Goal: Task Accomplishment & Management: Complete application form

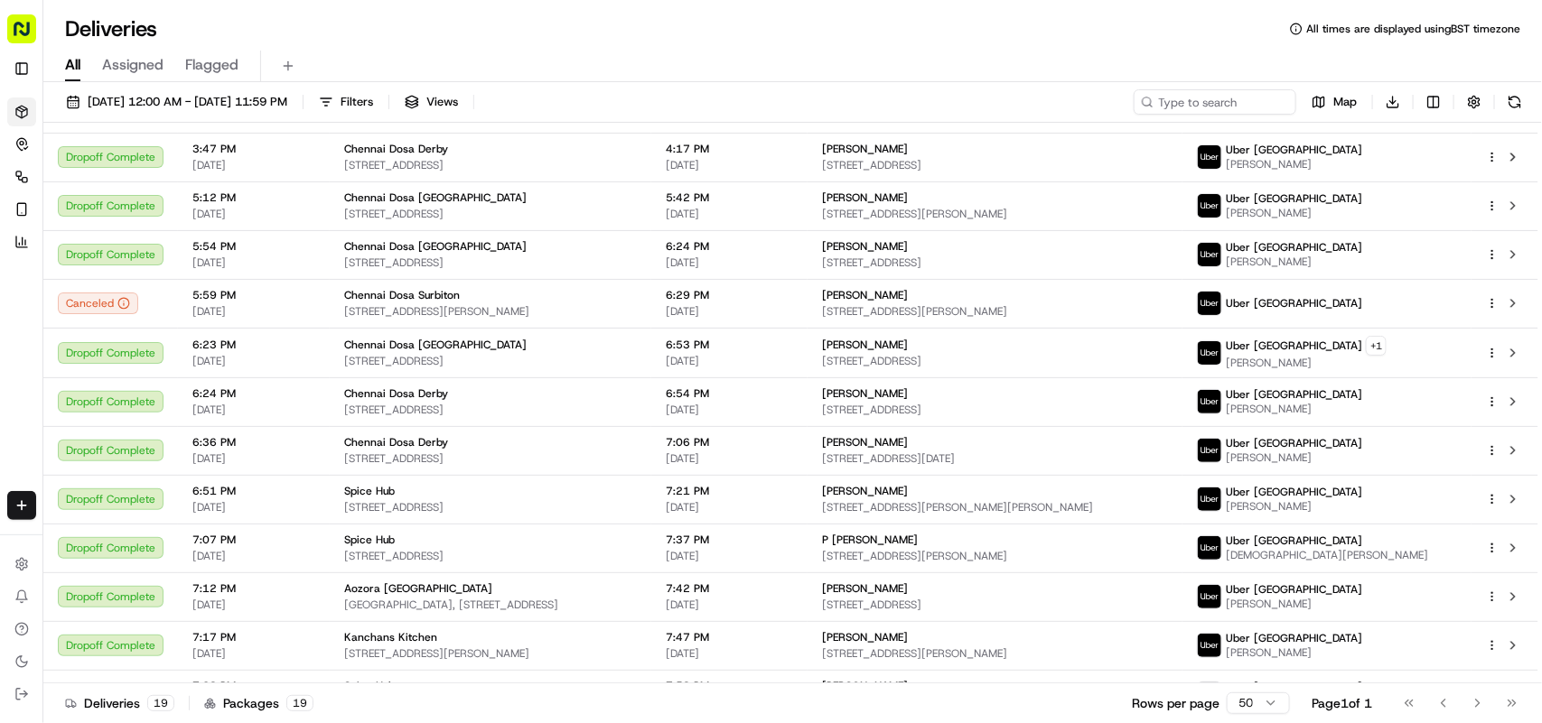
scroll to position [414, 0]
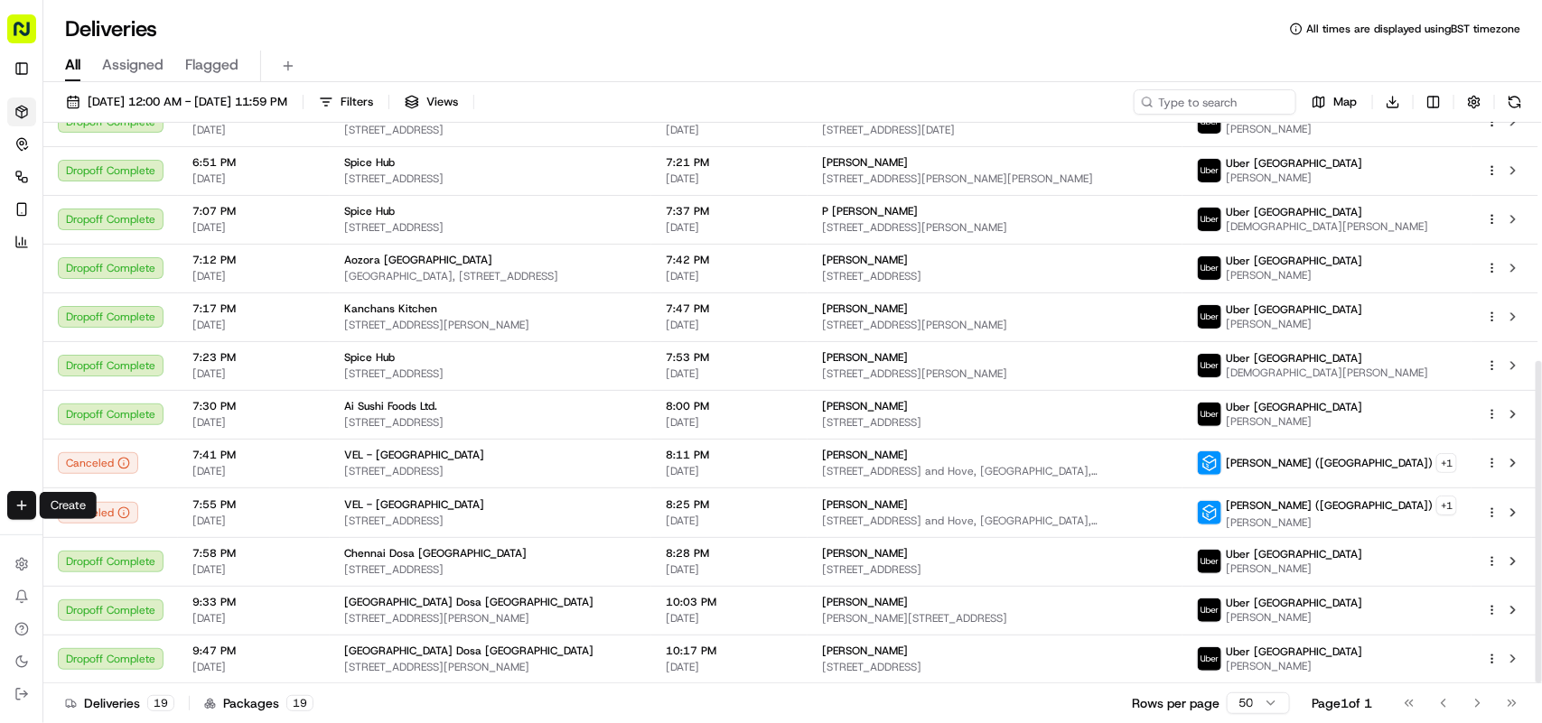
click at [14, 504] on html "Fusion Kitchen [EMAIL_ADDRESS][DOMAIN_NAME] Toggle Sidebar Deliveries Control O…" at bounding box center [771, 361] width 1542 height 723
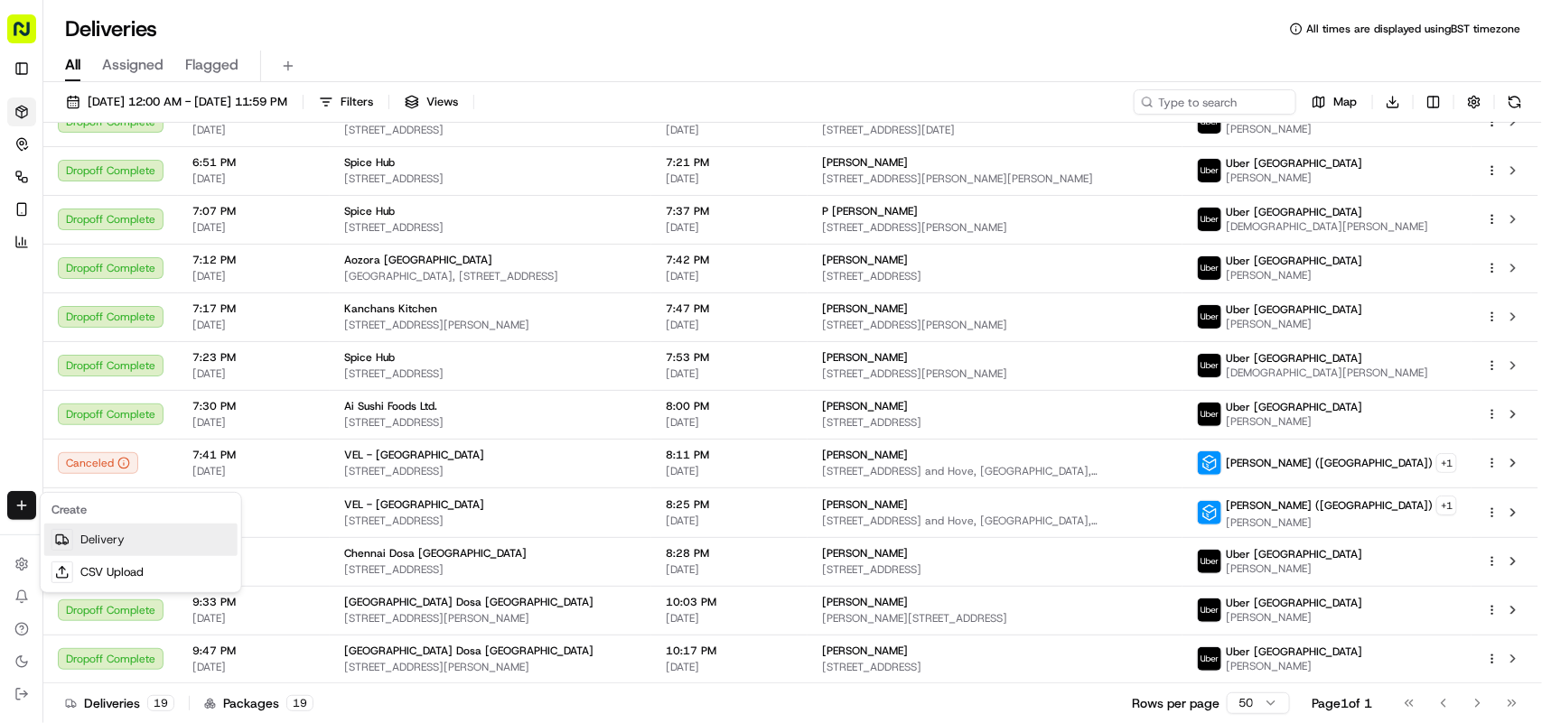
click at [160, 531] on link "Delivery" at bounding box center [140, 540] width 193 height 33
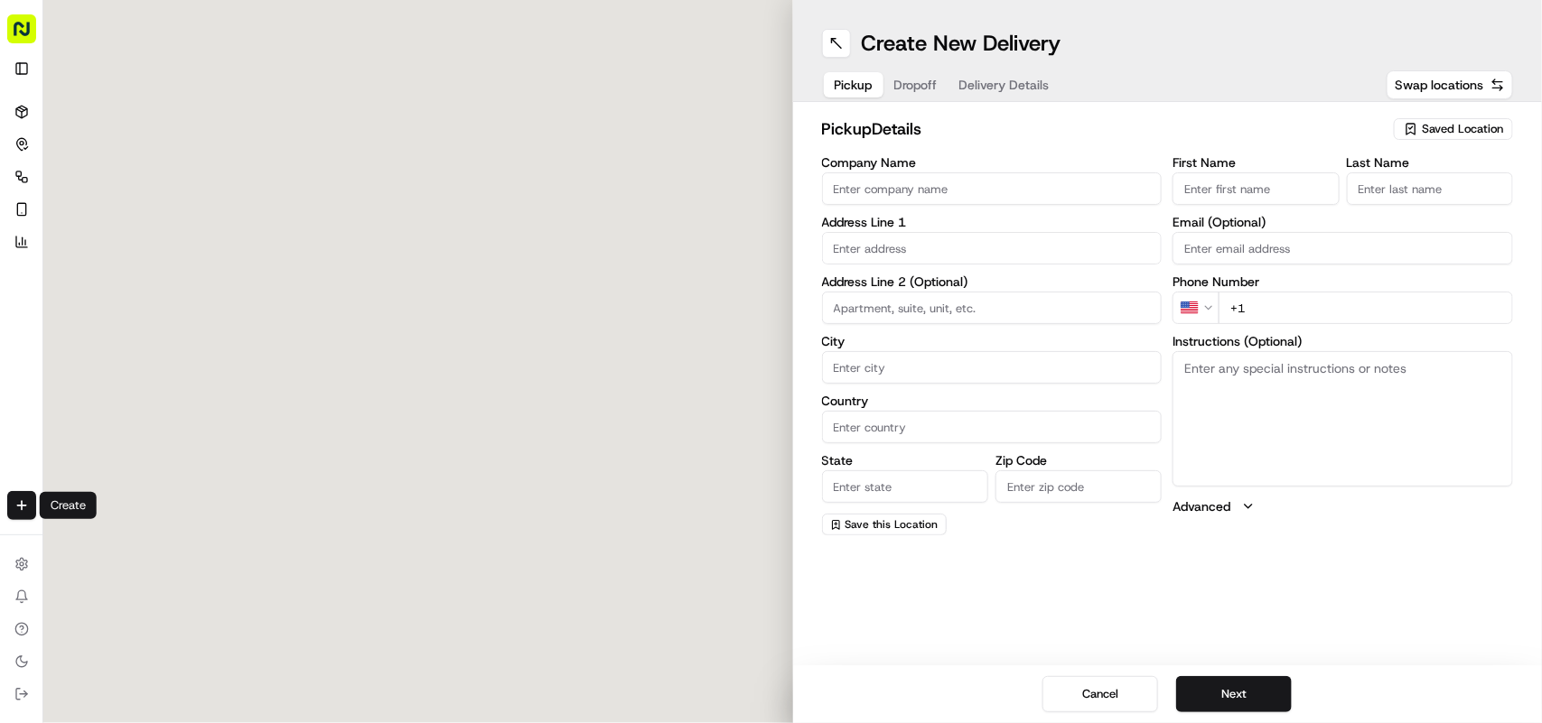
click at [769, 186] on input "Company Name" at bounding box center [992, 189] width 340 height 33
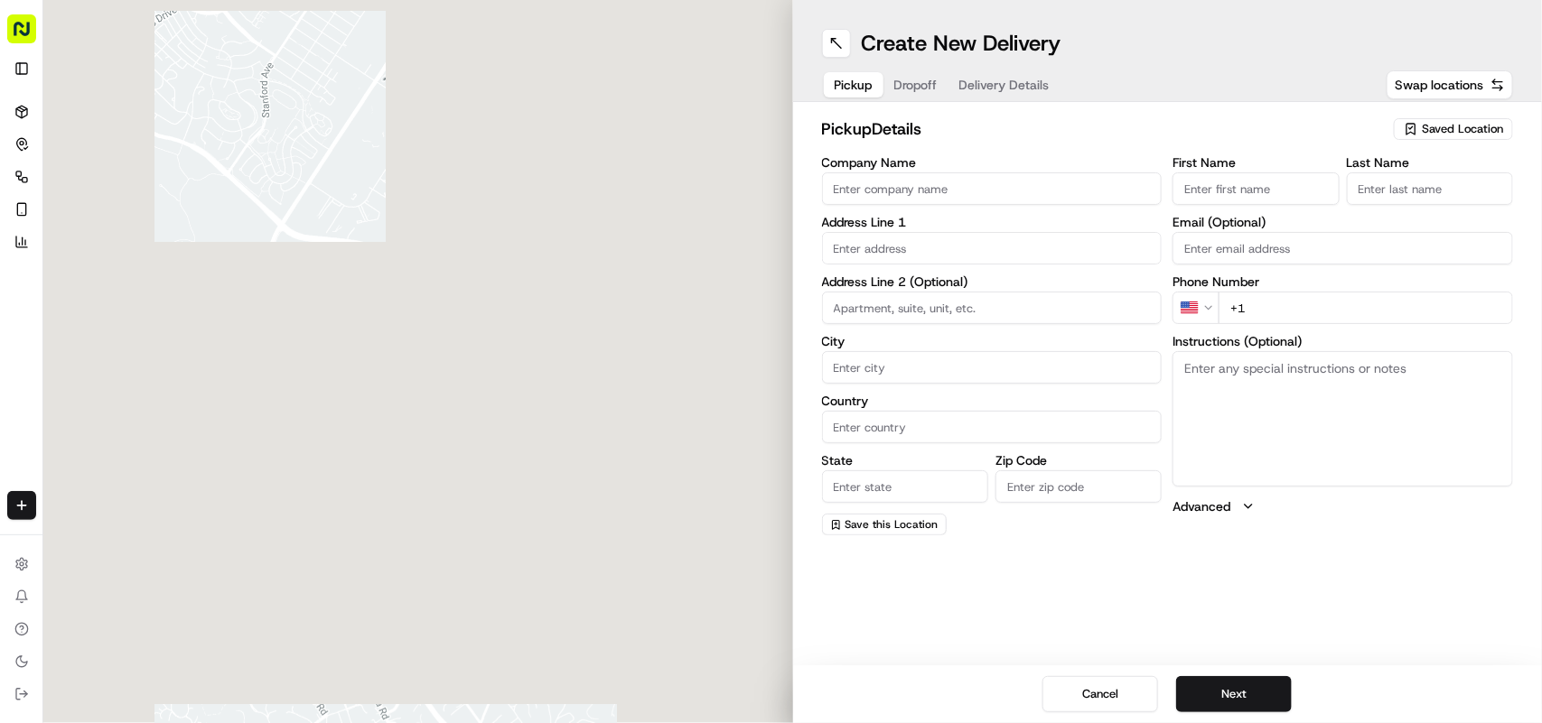
paste input "Amigo Derby"
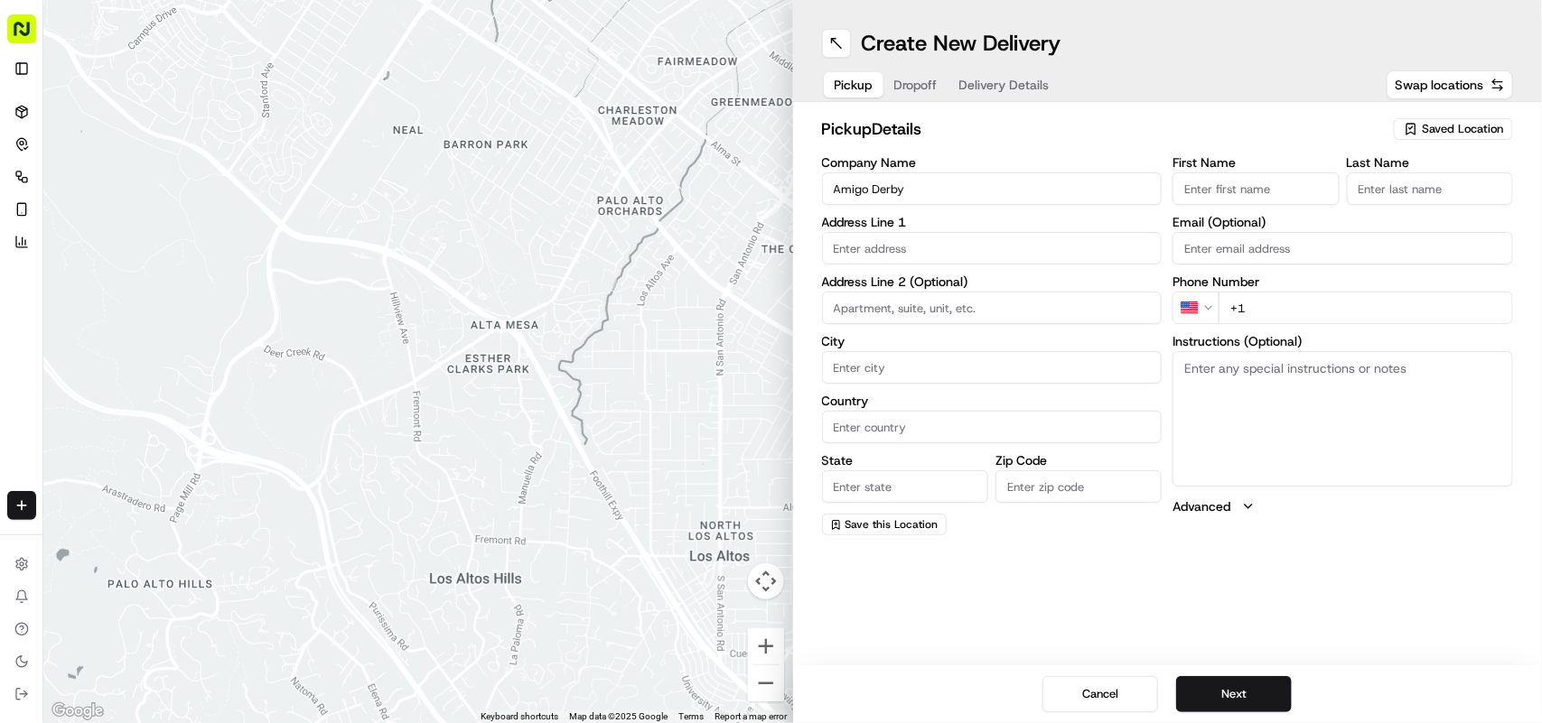
type input "Amigo Derby"
click at [769, 307] on input "+1" at bounding box center [1365, 308] width 294 height 33
paste input "44 1332 231319"
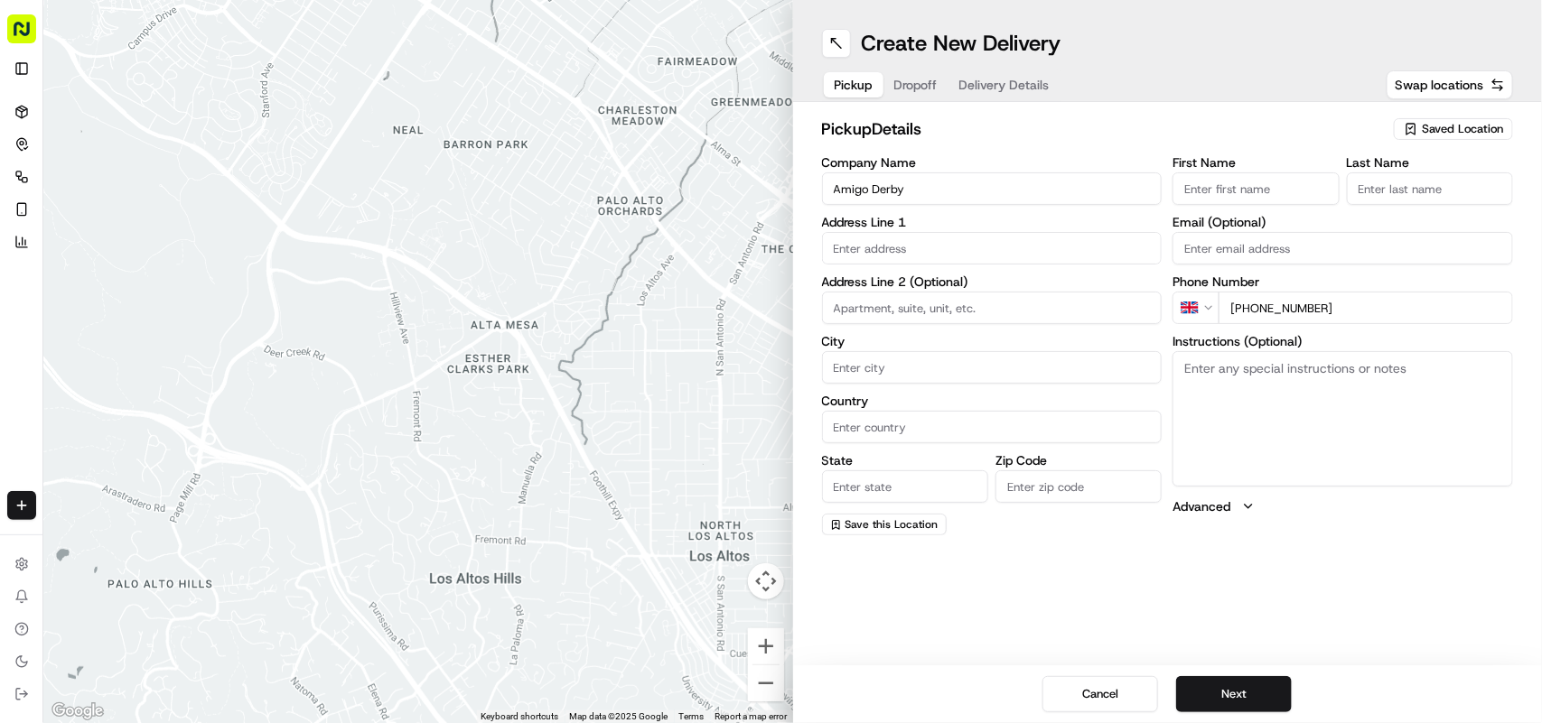
type input "[PHONE_NUMBER]"
click at [769, 424] on textarea "Instructions (Optional)" at bounding box center [1342, 418] width 340 height 135
paste textarea "[PERSON_NAME]. [STREET_ADDRESS]"
click at [769, 362] on textarea "[PERSON_NAME]. [STREET_ADDRESS]" at bounding box center [1342, 418] width 340 height 135
drag, startPoint x: 1198, startPoint y: 362, endPoint x: 1256, endPoint y: 366, distance: 57.9
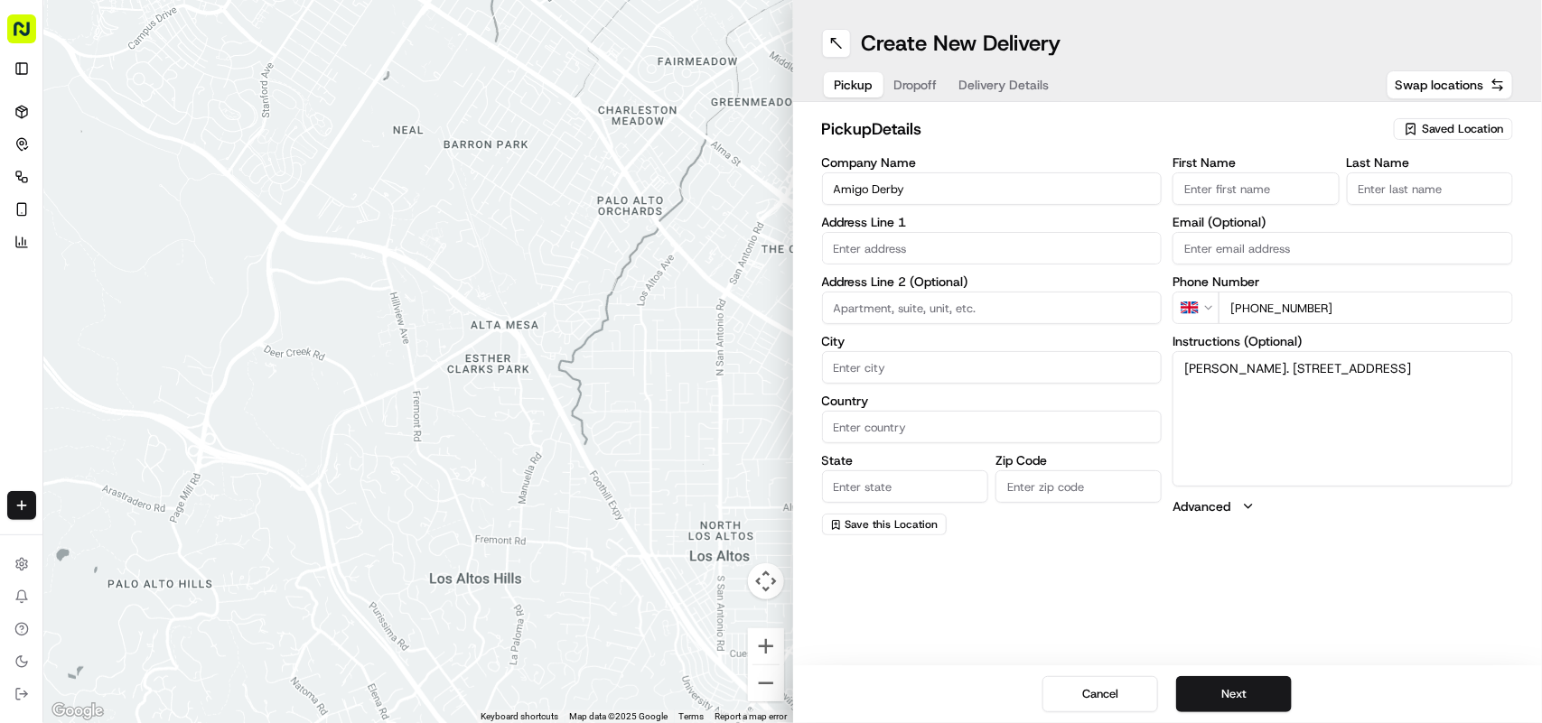
click at [769, 366] on textarea "[PERSON_NAME]. [STREET_ADDRESS]" at bounding box center [1342, 418] width 340 height 135
type textarea ". [STREET_ADDRESS]"
click at [769, 179] on input "First Name" at bounding box center [1255, 189] width 166 height 33
paste input "[PERSON_NAME]"
type input "[PERSON_NAME]"
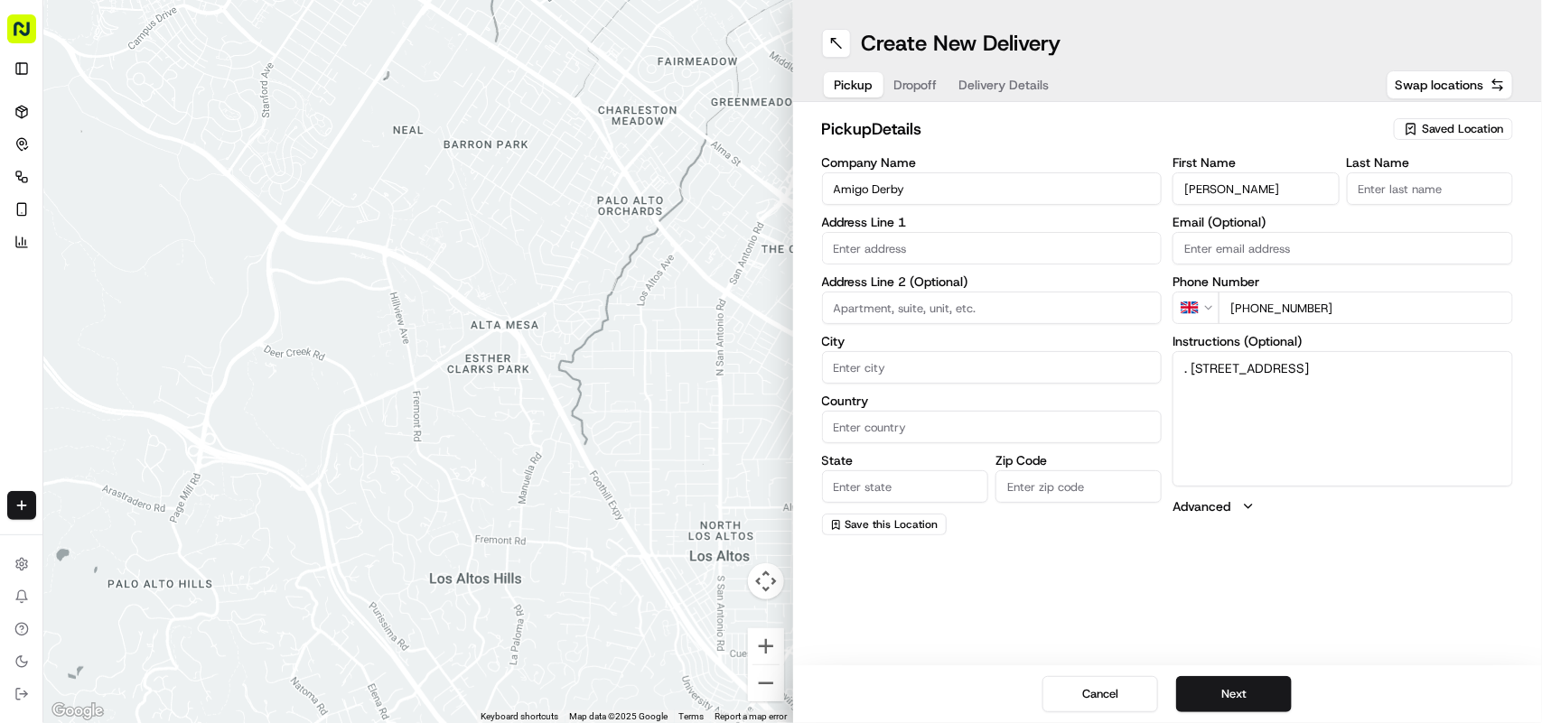
paste input "[PERSON_NAME]"
click at [769, 191] on input "Last Name" at bounding box center [1430, 189] width 166 height 33
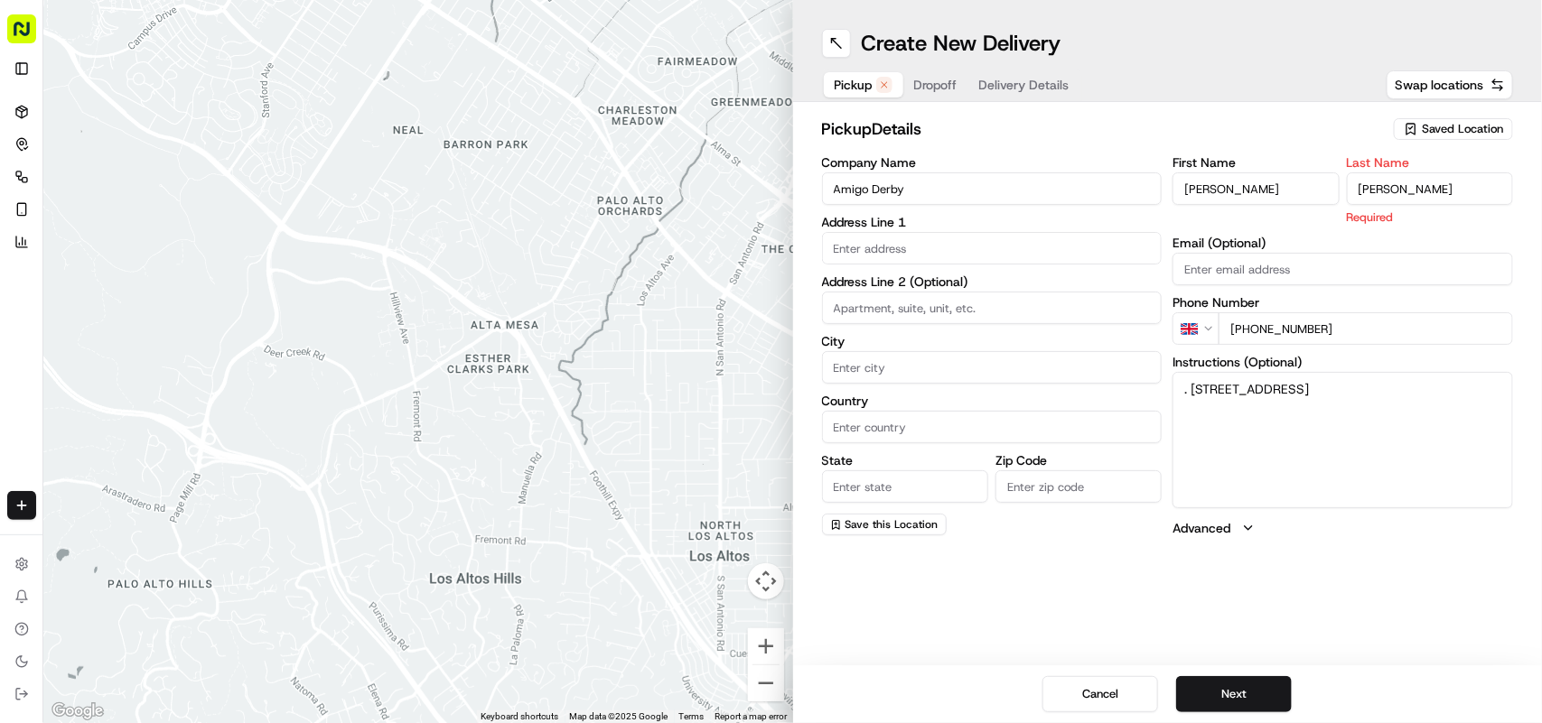
click at [769, 182] on input "[PERSON_NAME]" at bounding box center [1430, 189] width 166 height 33
type input "[PERSON_NAME]"
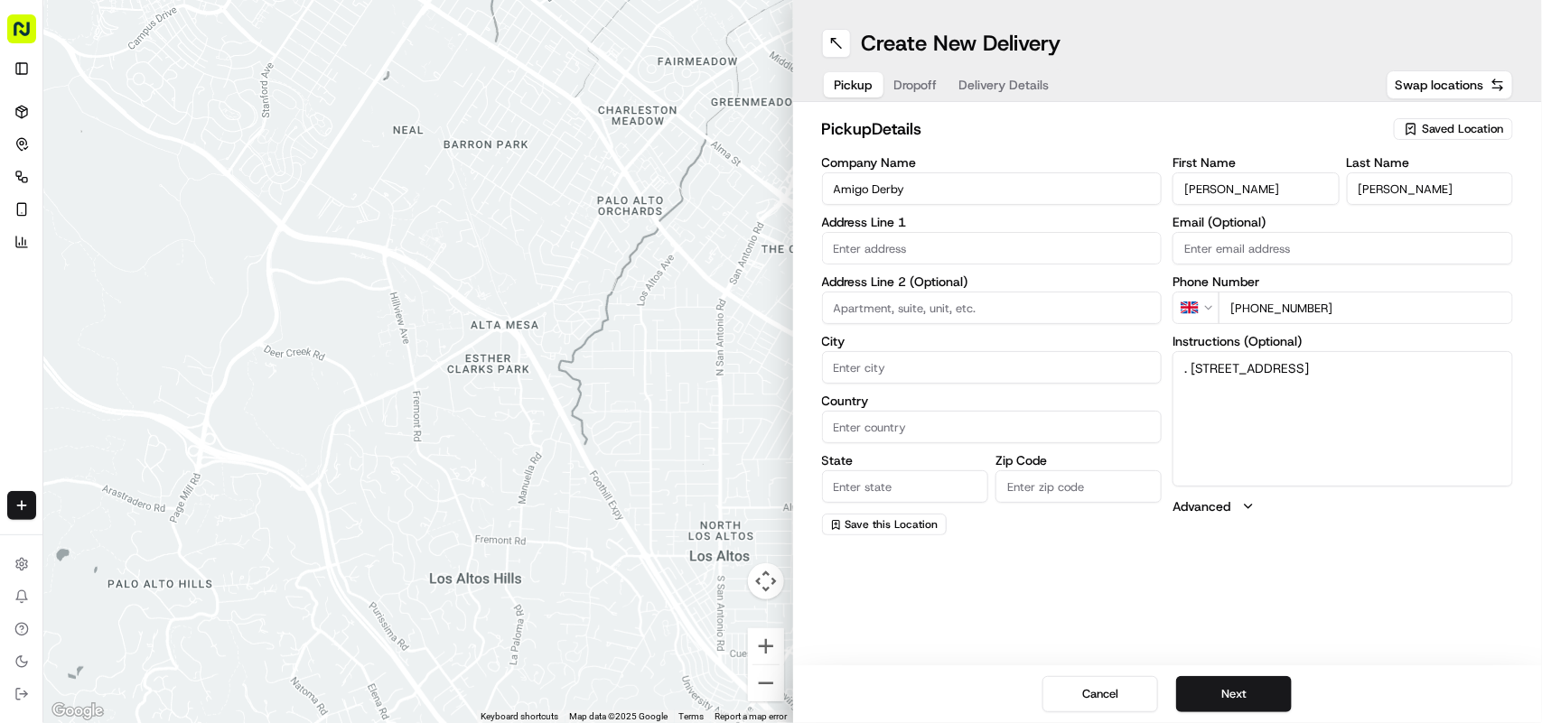
click at [769, 181] on input "[PERSON_NAME]" at bounding box center [1255, 189] width 166 height 33
drag, startPoint x: 1252, startPoint y: 181, endPoint x: 1256, endPoint y: 212, distance: 31.9
click at [769, 179] on input "[PERSON_NAME]" at bounding box center [1255, 189] width 166 height 33
type input "Rohanthan"
drag, startPoint x: 1195, startPoint y: 378, endPoint x: 1488, endPoint y: 364, distance: 293.8
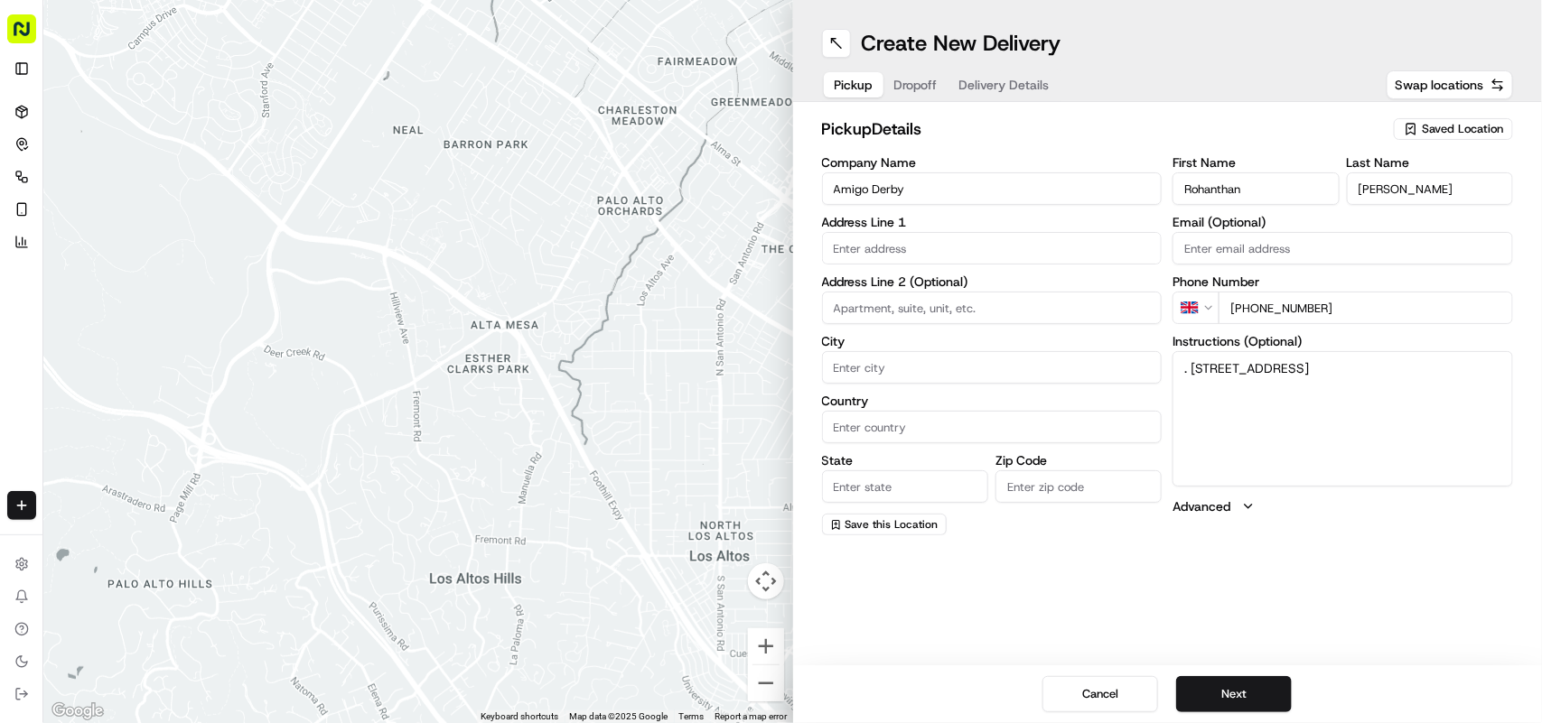
click at [769, 364] on textarea ". [STREET_ADDRESS]" at bounding box center [1342, 418] width 340 height 135
click at [769, 219] on label "Address Line 1" at bounding box center [992, 222] width 340 height 13
click at [769, 245] on input "text" at bounding box center [992, 248] width 340 height 33
paste input "[STREET_ADDRESS]"
click at [769, 290] on div "[STREET_ADDRESS]" at bounding box center [991, 287] width 331 height 27
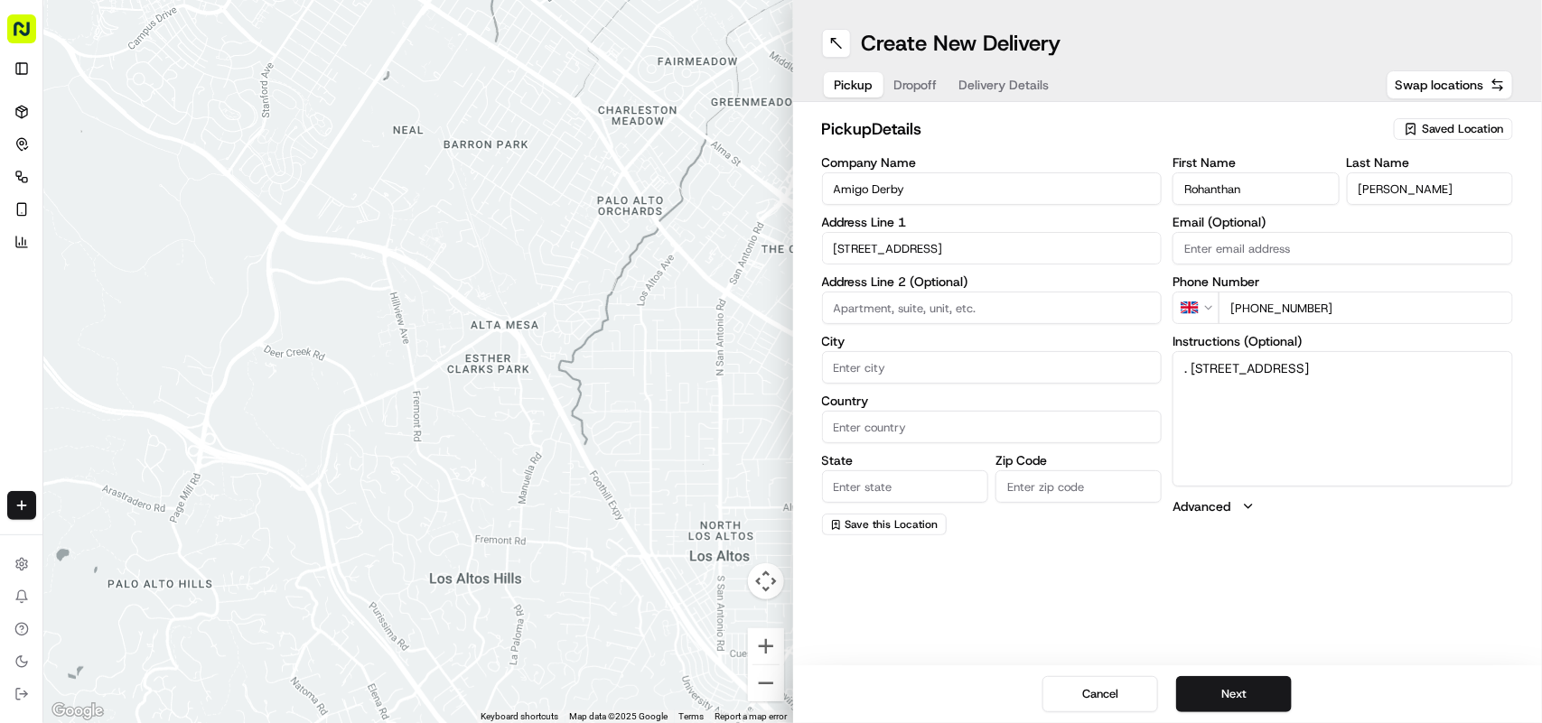
type input "[STREET_ADDRESS]"
type input "[GEOGRAPHIC_DATA]"
type input "DE1 2SN"
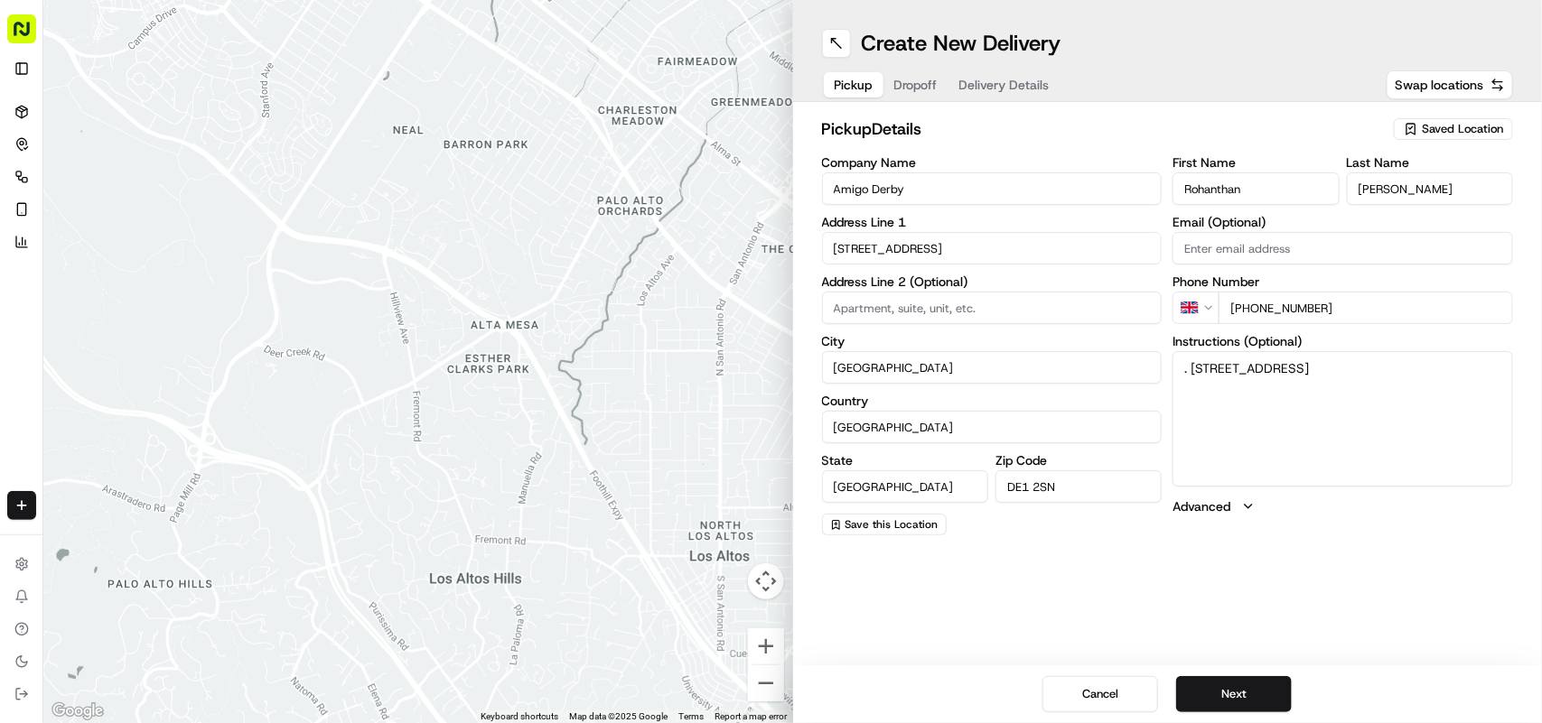
type input "[STREET_ADDRESS]"
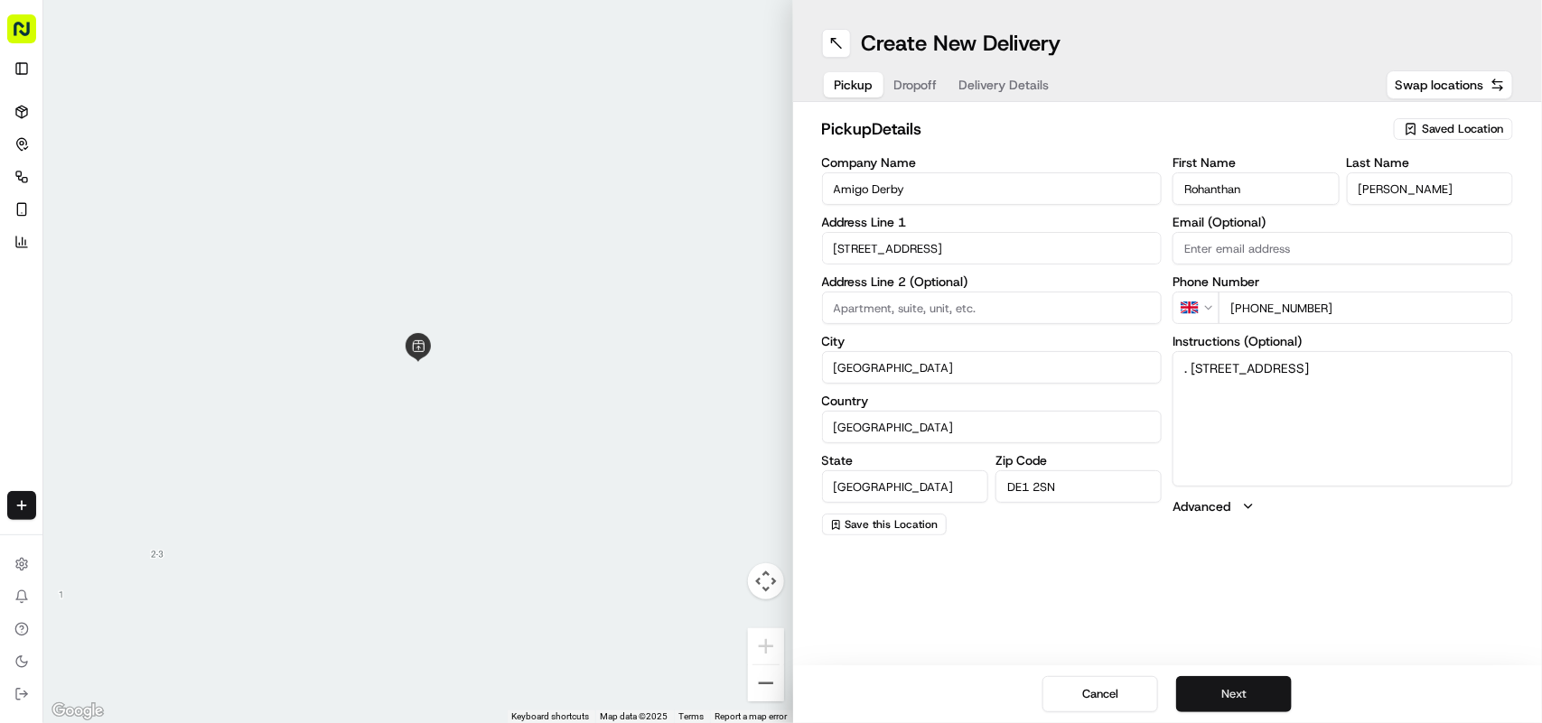
click at [769, 691] on button "Next" at bounding box center [1234, 694] width 116 height 36
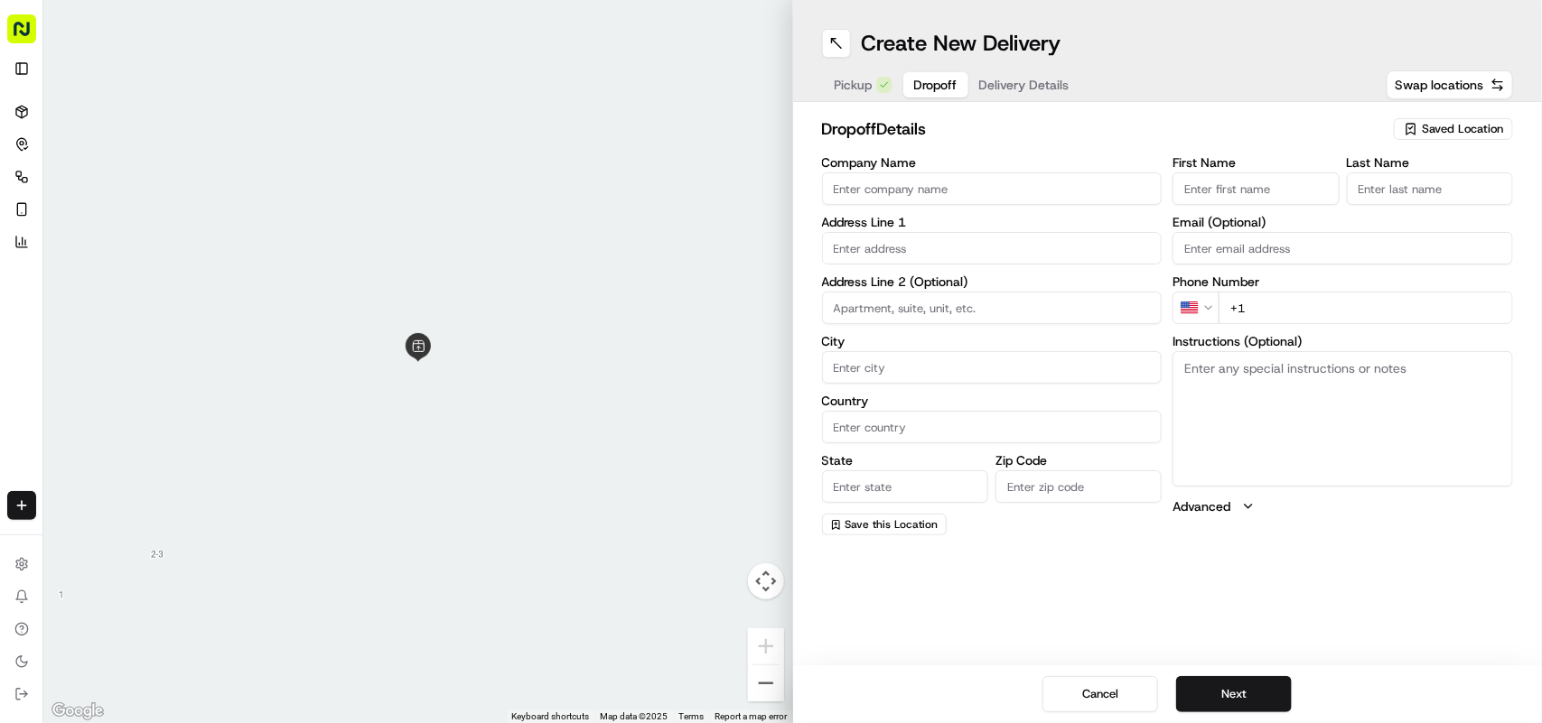
click at [769, 402] on textarea "Instructions (Optional)" at bounding box center [1342, 418] width 340 height 135
paste textarea "[PERSON_NAME] | 07305652370 [STREET_ADDRESS]"
click at [769, 371] on textarea "[PERSON_NAME] | 07305652370 [STREET_ADDRESS]" at bounding box center [1342, 418] width 340 height 135
drag, startPoint x: 1203, startPoint y: 371, endPoint x: 1233, endPoint y: 371, distance: 29.8
click at [769, 371] on textarea "[PERSON_NAME] | 07305652370 [STREET_ADDRESS]" at bounding box center [1342, 418] width 340 height 135
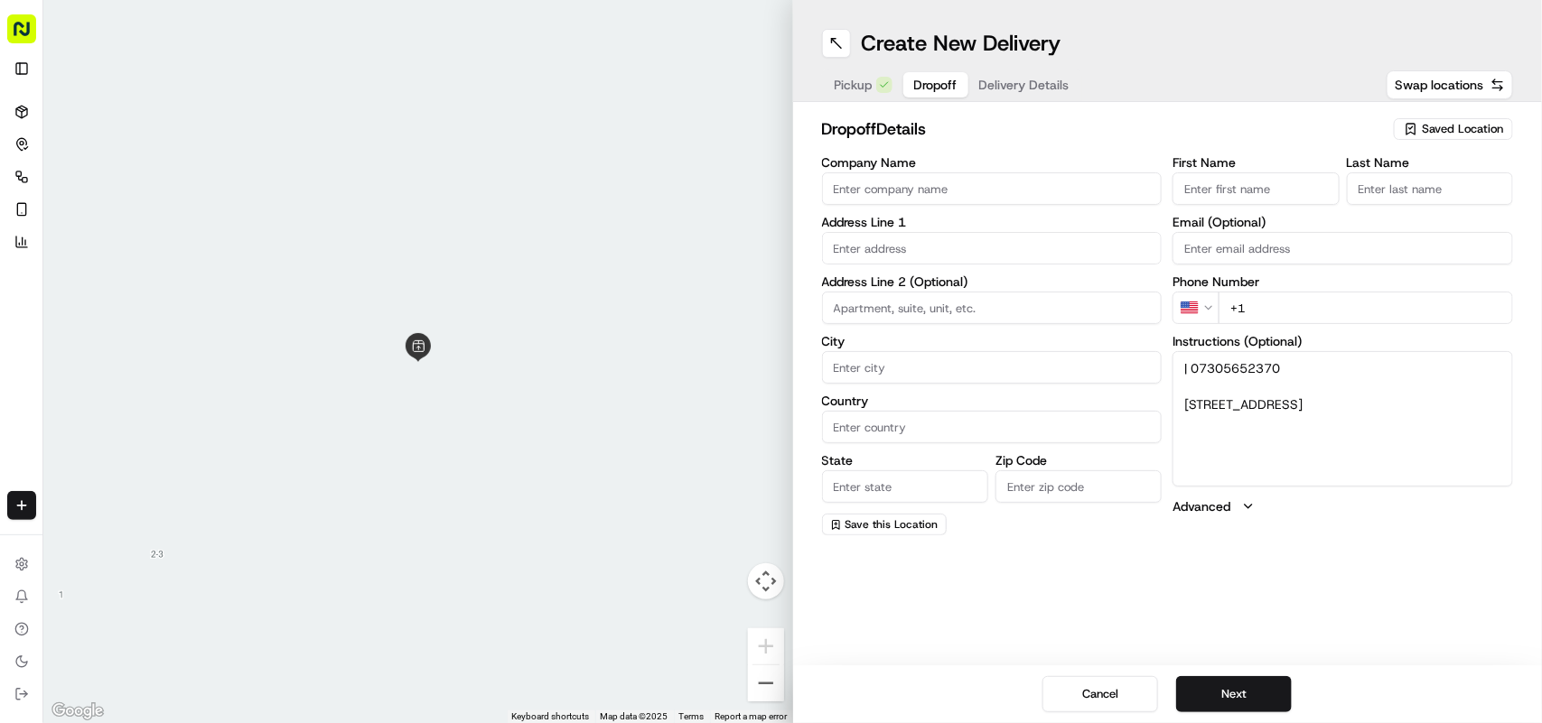
type textarea "| 07305652370 [STREET_ADDRESS]"
click at [769, 124] on h2 "dropoff Details" at bounding box center [1103, 129] width 562 height 25
click at [769, 192] on input "First Name" at bounding box center [1255, 189] width 166 height 33
paste input "[PERSON_NAME]"
type input "[PERSON_NAME]"
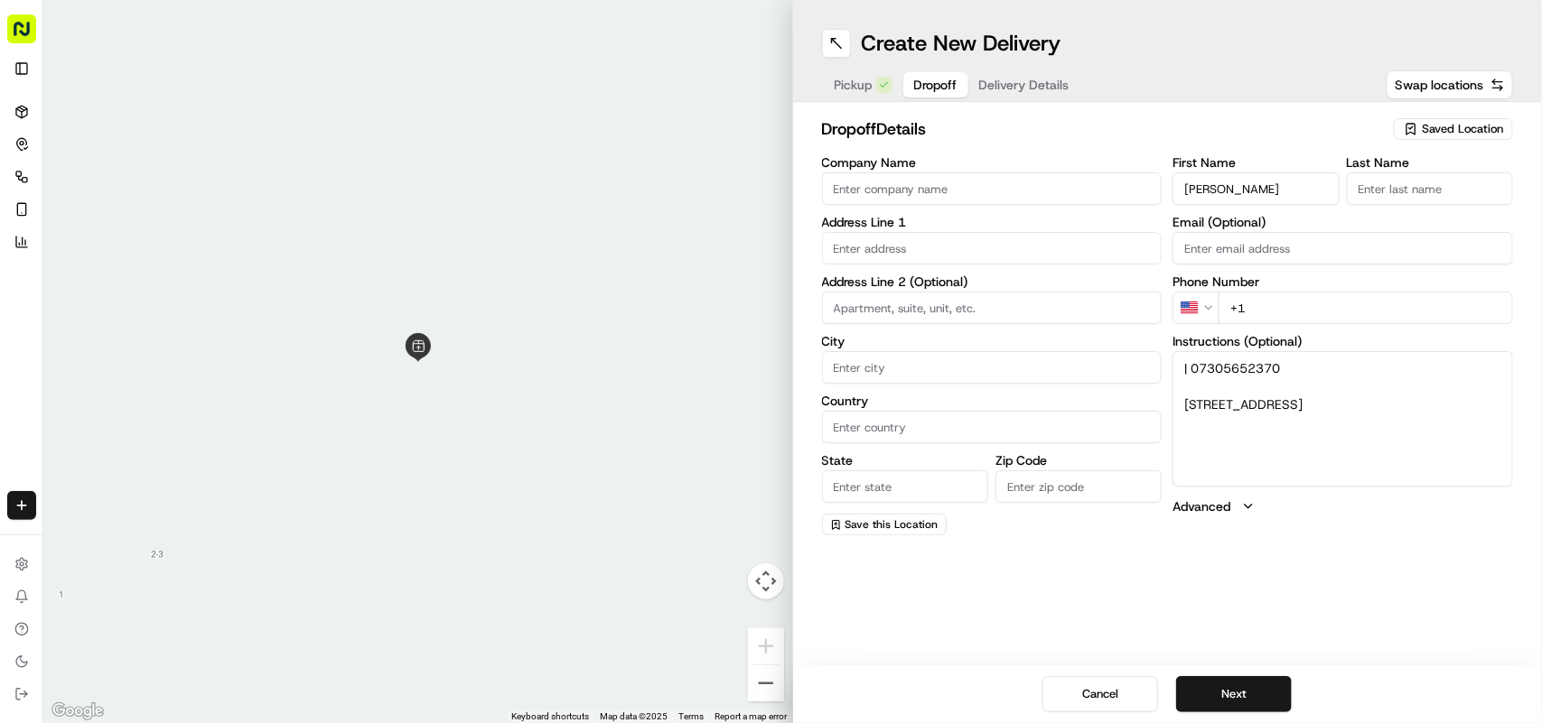
click at [769, 213] on div "First Name [PERSON_NAME] Last Name Email (Optional) Phone Number US +1 Instruct…" at bounding box center [1342, 345] width 340 height 379
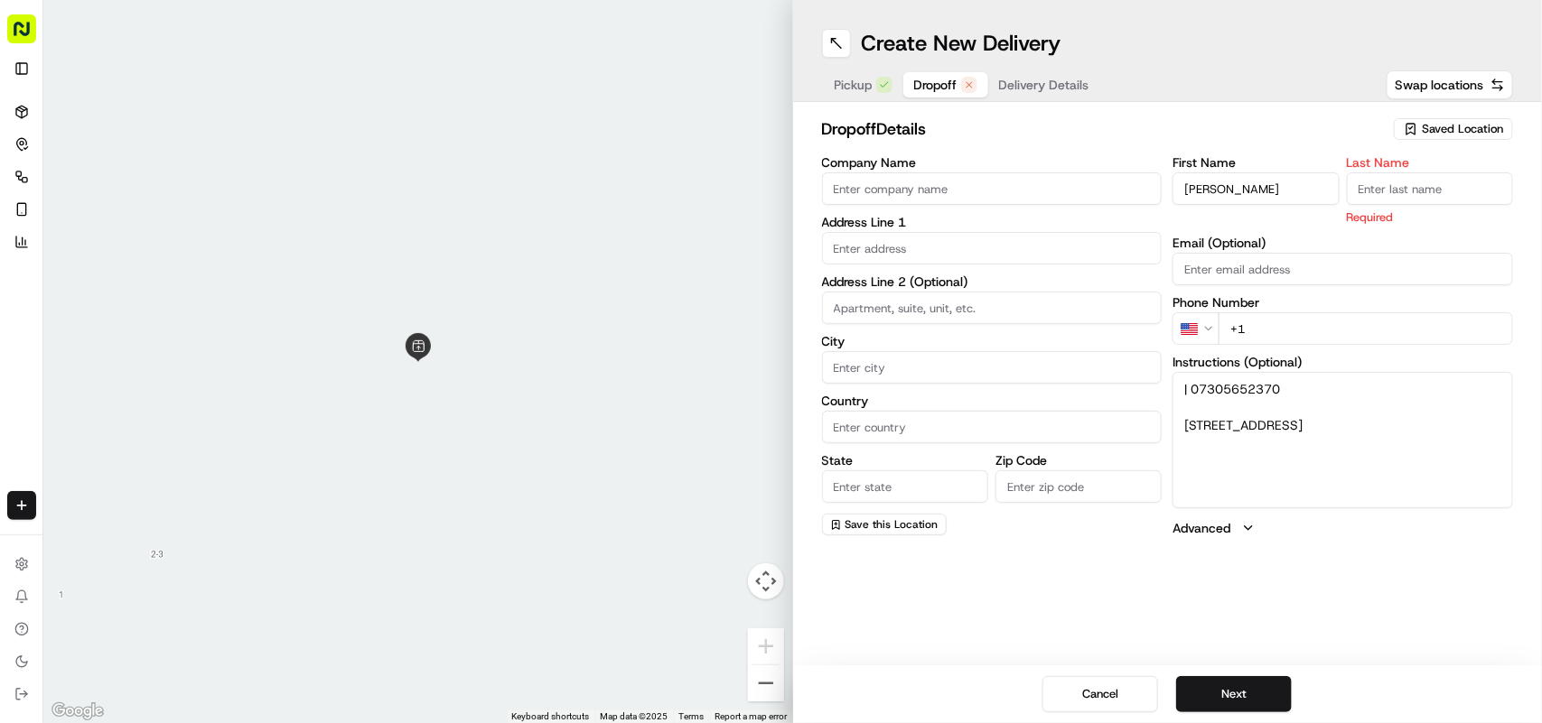
click at [769, 178] on input "Last Name" at bounding box center [1430, 189] width 166 height 33
paste input "[PERSON_NAME]"
click at [769, 191] on input "[PERSON_NAME]" at bounding box center [1430, 189] width 166 height 33
type input "Tunaley"
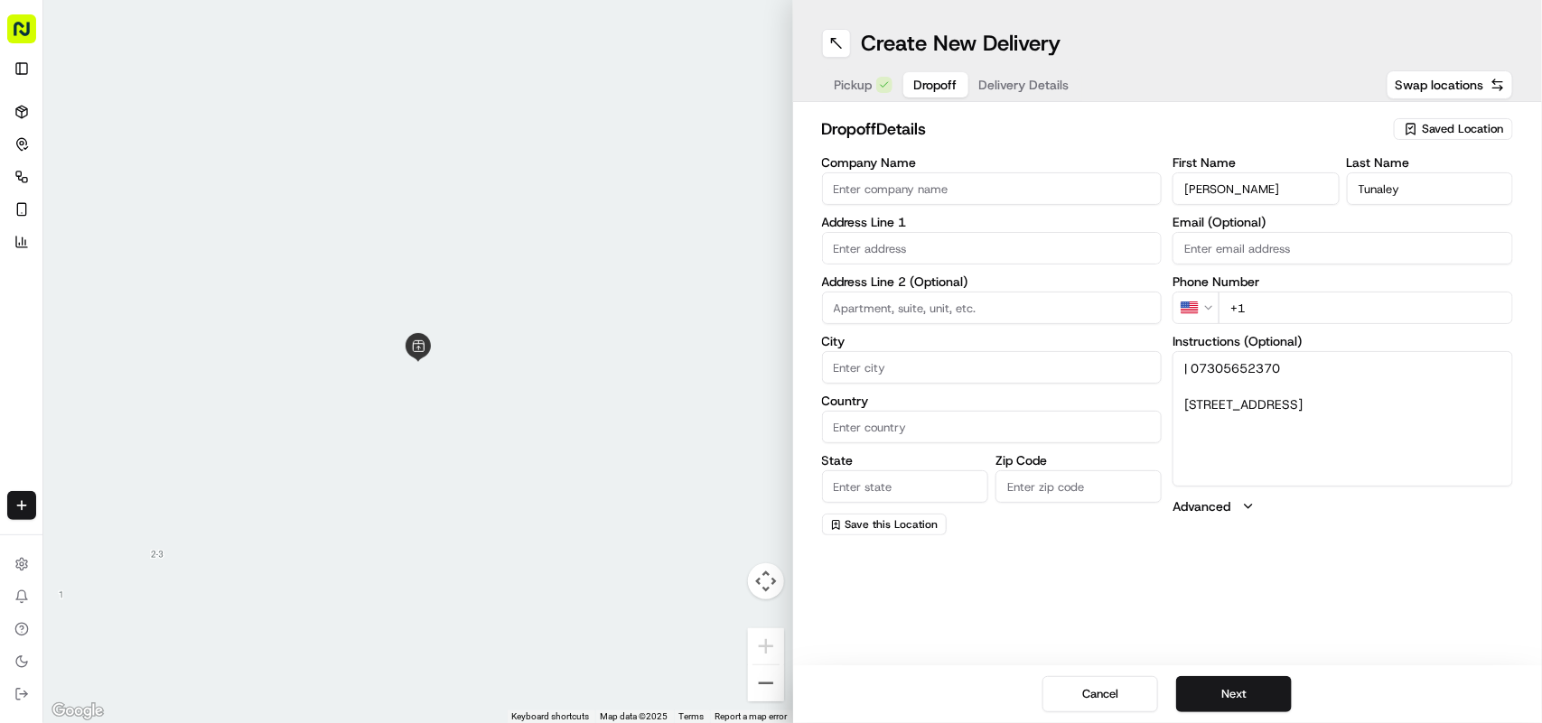
click at [769, 181] on input "[PERSON_NAME]" at bounding box center [1255, 189] width 166 height 33
type input "[PERSON_NAME]"
click at [769, 371] on textarea "| 07305652370 [STREET_ADDRESS]" at bounding box center [1342, 418] width 340 height 135
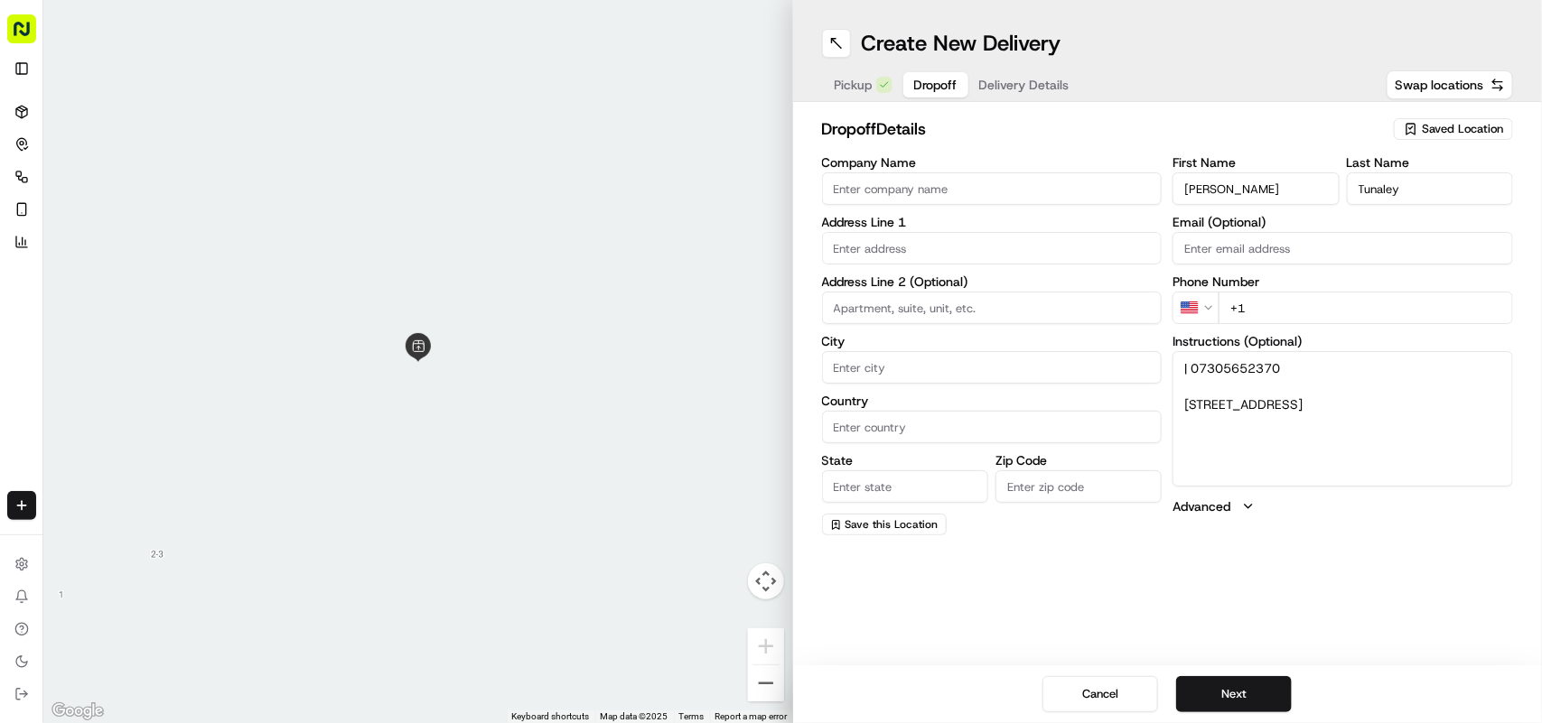
click at [769, 312] on html "Fusion Kitchen [EMAIL_ADDRESS][DOMAIN_NAME] Toggle Sidebar Deliveries Control O…" at bounding box center [771, 361] width 1542 height 723
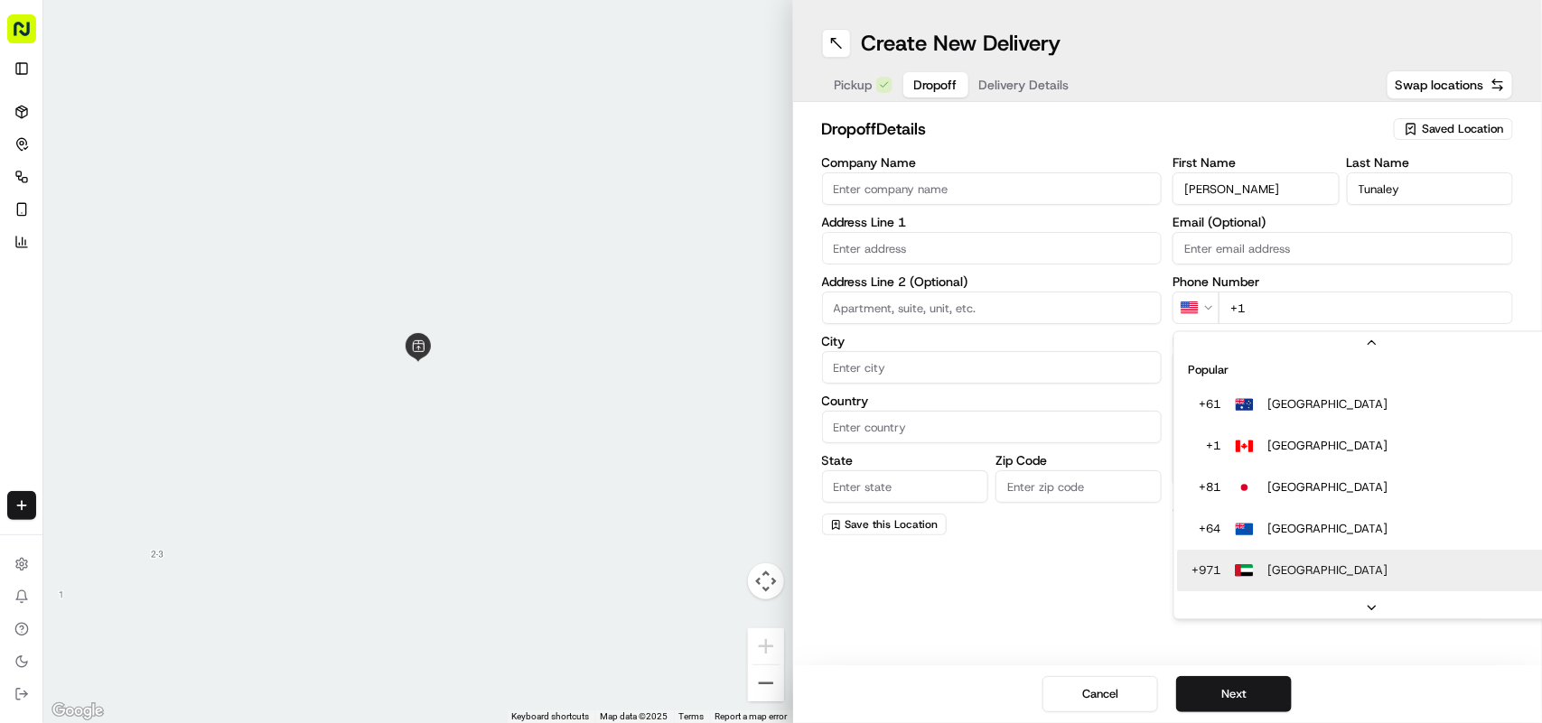
scroll to position [56, 0]
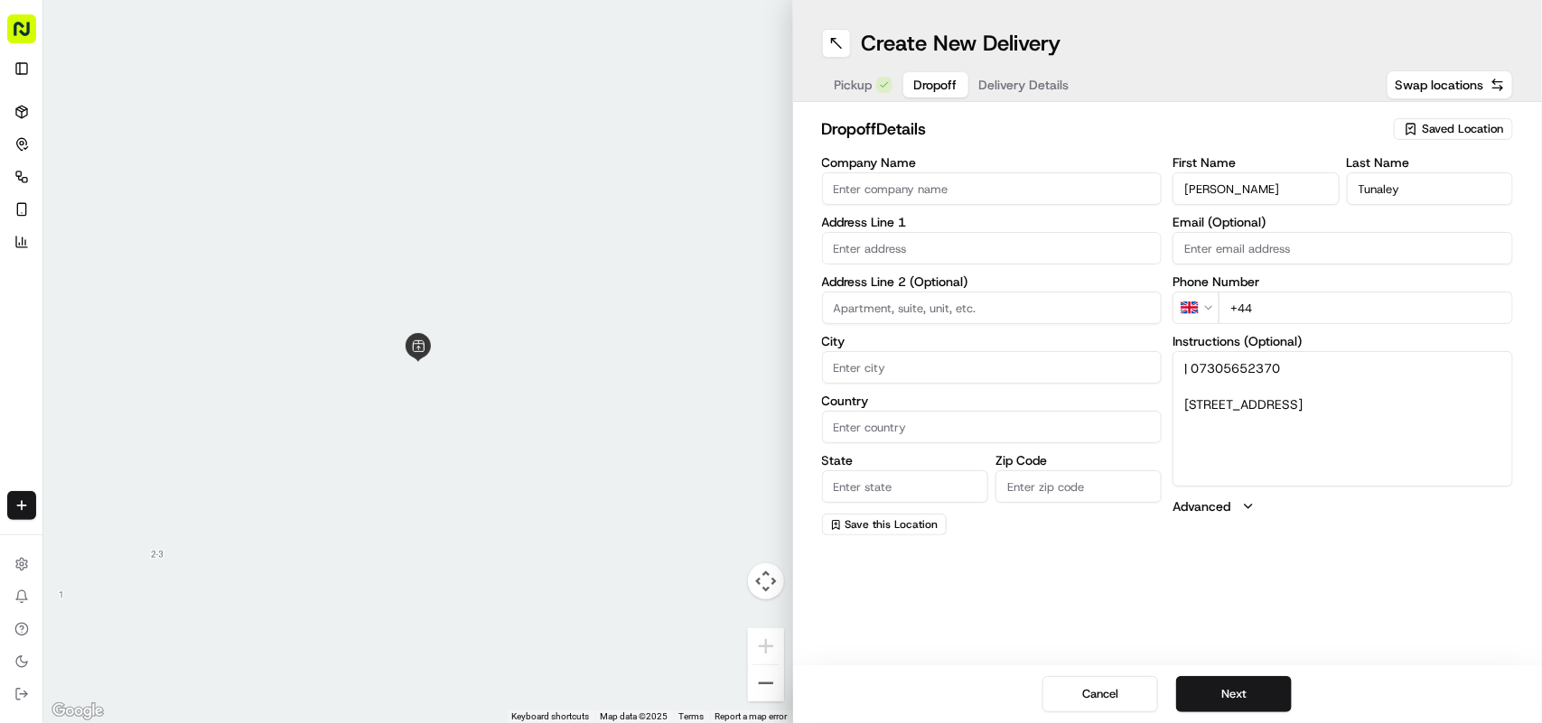
click at [769, 310] on input "+44" at bounding box center [1365, 308] width 294 height 33
paste input "07305 652370"
type input "[PHONE_NUMBER]"
click at [769, 405] on textarea "| 07305652370 [STREET_ADDRESS]" at bounding box center [1342, 418] width 340 height 135
drag, startPoint x: 1192, startPoint y: 405, endPoint x: 1301, endPoint y: 421, distance: 110.5
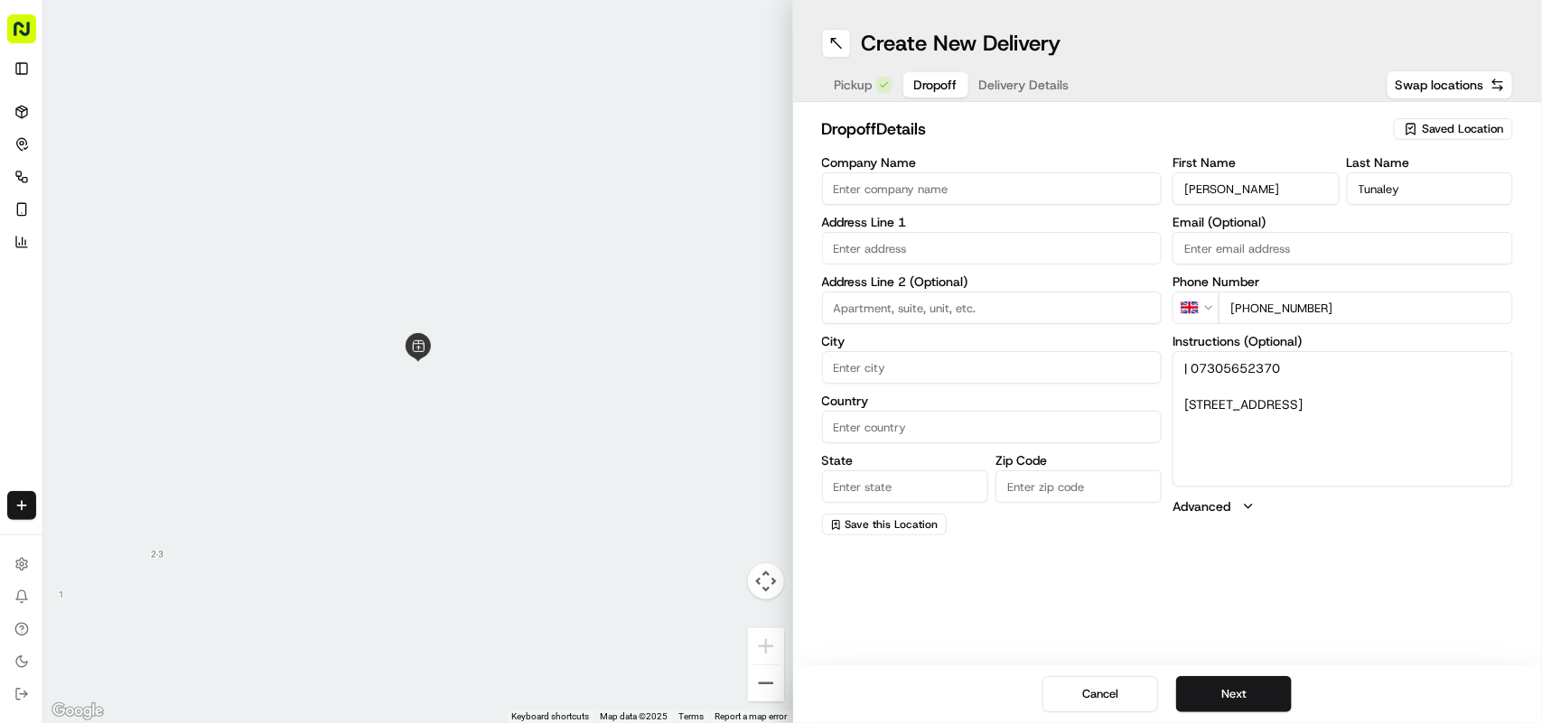
click at [769, 421] on textarea "| 07305652370 [STREET_ADDRESS]" at bounding box center [1342, 418] width 340 height 135
click at [769, 399] on textarea "| 07305652370 [STREET_ADDRESS]" at bounding box center [1342, 418] width 340 height 135
click at [769, 398] on textarea "| 07305652370 [STREET_ADDRESS]" at bounding box center [1342, 418] width 340 height 135
drag, startPoint x: 1193, startPoint y: 398, endPoint x: 1307, endPoint y: 435, distance: 119.7
click at [769, 435] on textarea "| 07305652370 [STREET_ADDRESS]" at bounding box center [1342, 418] width 340 height 135
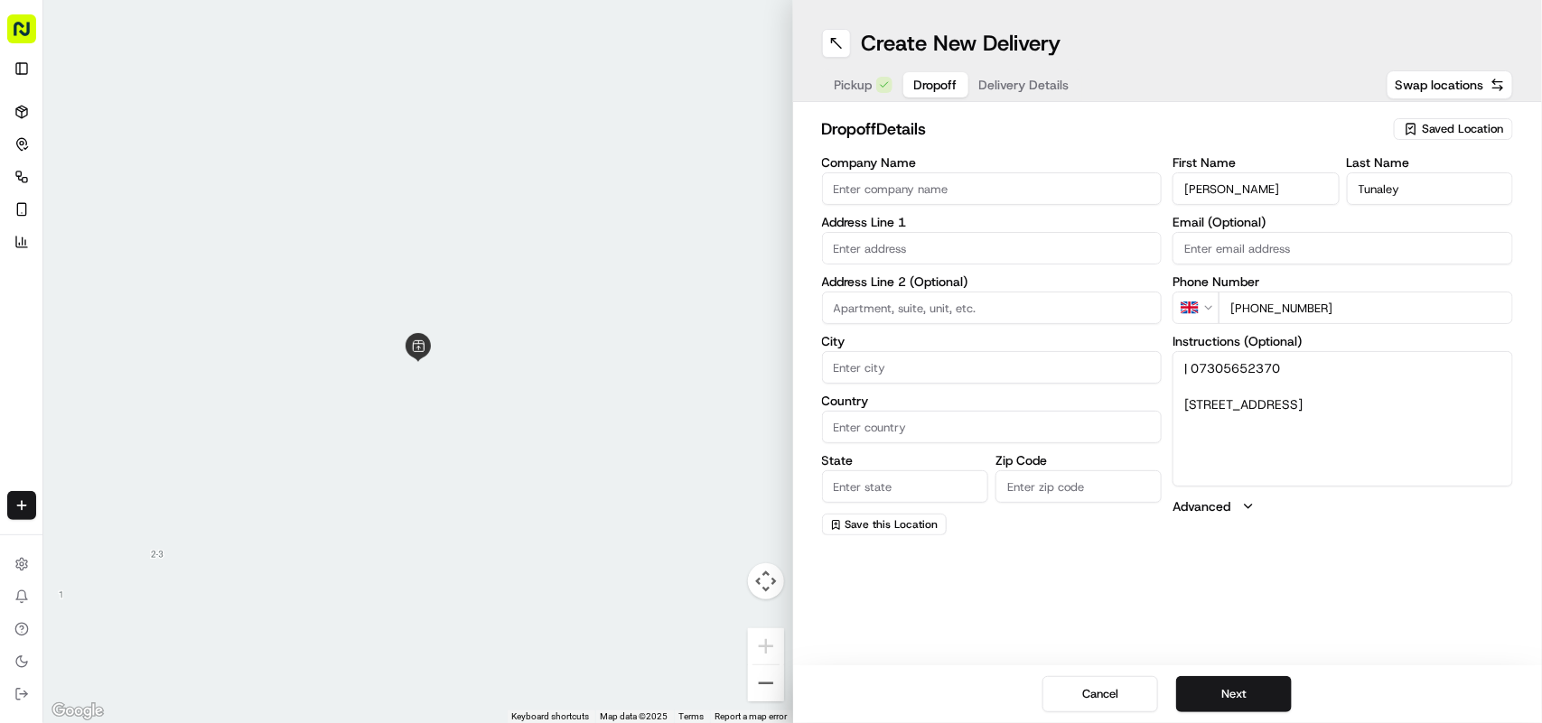
drag, startPoint x: 955, startPoint y: 178, endPoint x: 980, endPoint y: 251, distance: 77.4
click at [769, 199] on input "Company Name" at bounding box center [992, 189] width 340 height 33
click at [769, 258] on input "text" at bounding box center [992, 248] width 340 height 33
paste input "[STREET_ADDRESS]"
click at [769, 287] on div "[STREET_ADDRESS]" at bounding box center [991, 287] width 331 height 27
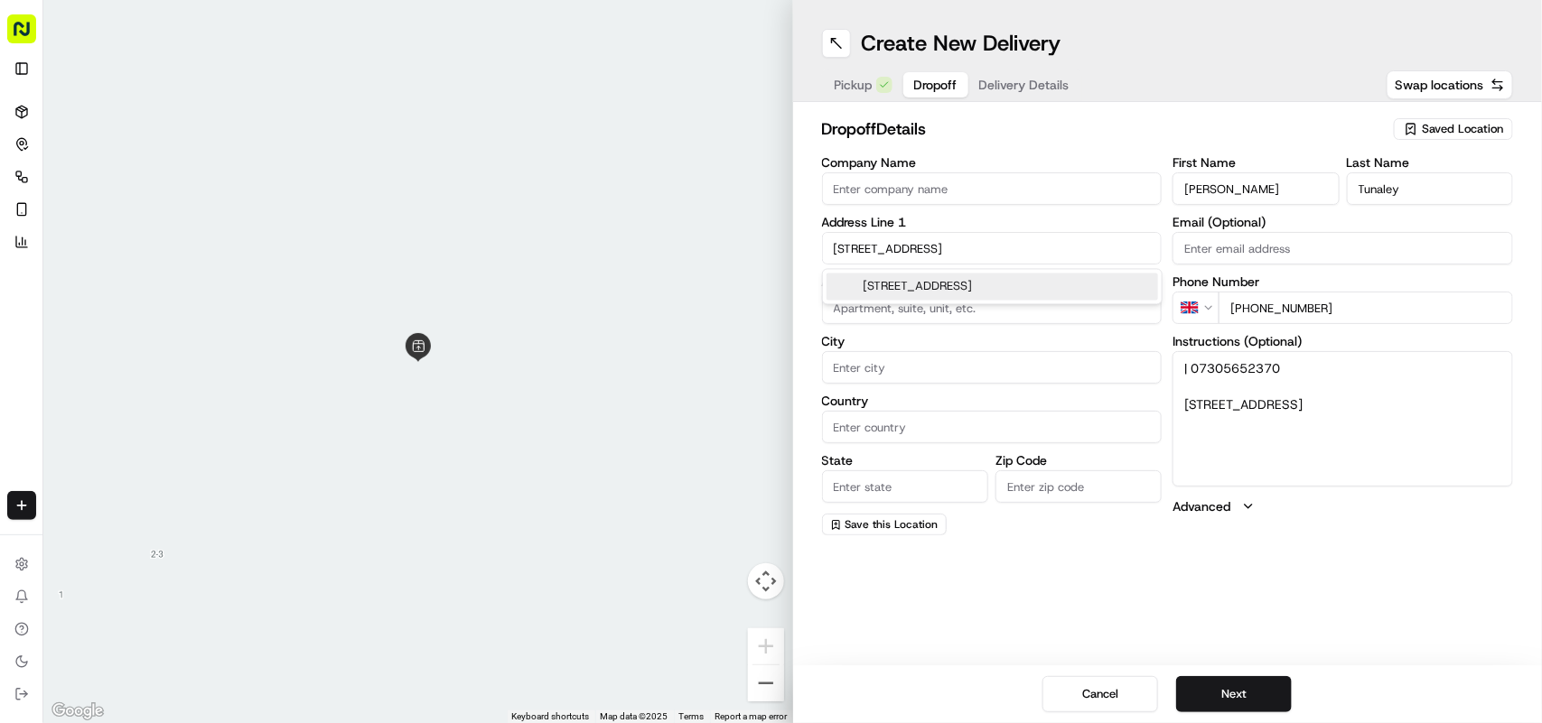
type input "[STREET_ADDRESS]"
type input "[GEOGRAPHIC_DATA]"
type input "DE23 3AL"
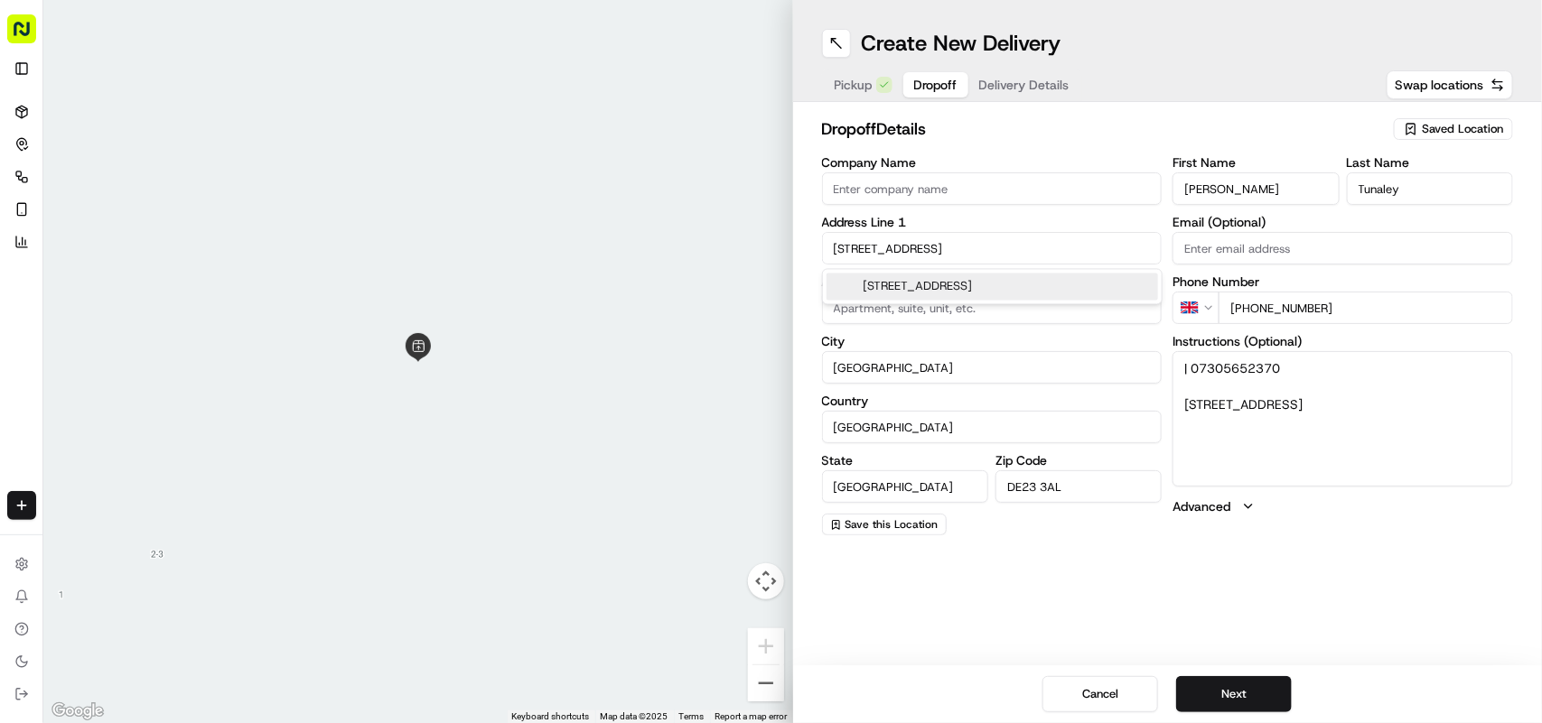
type input "[STREET_ADDRESS]"
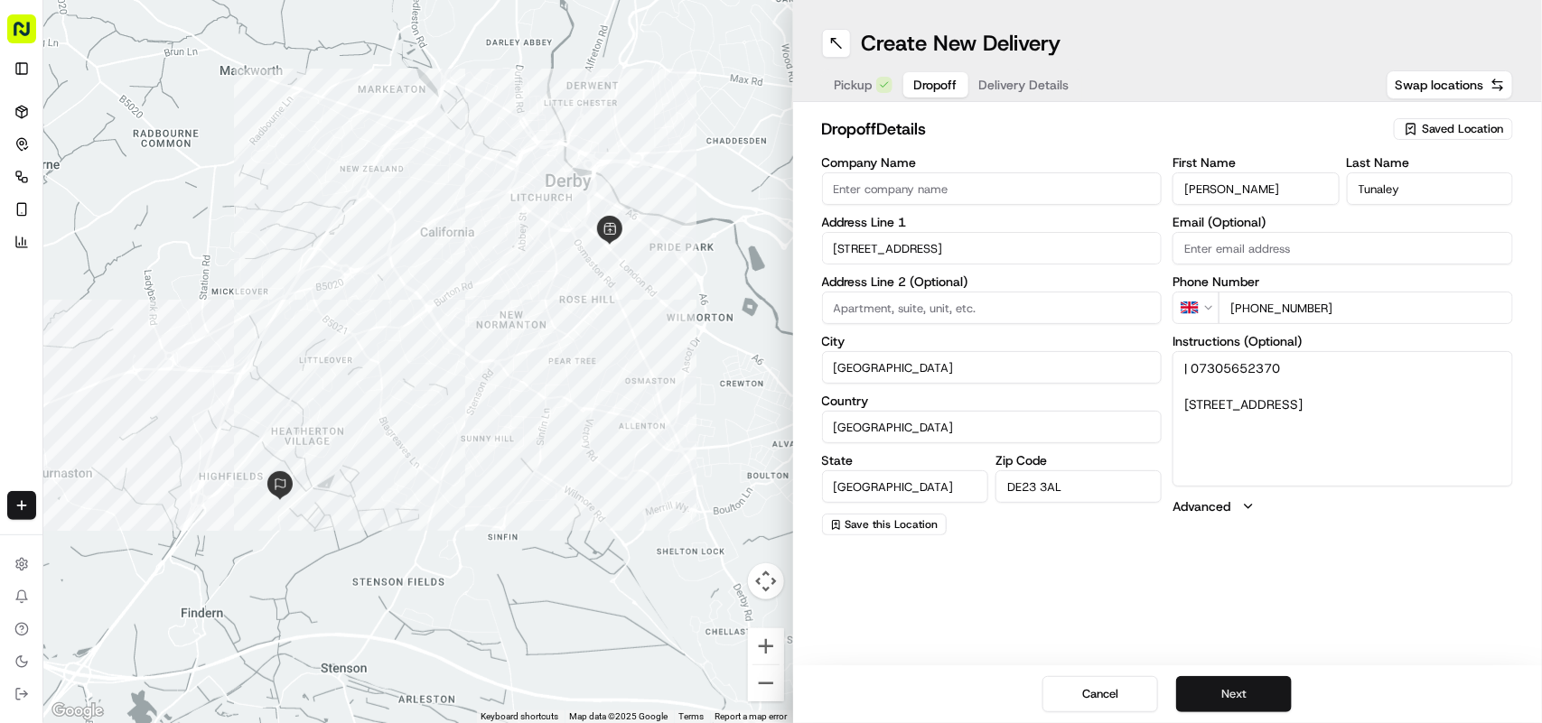
click at [769, 694] on button "Next" at bounding box center [1234, 694] width 116 height 36
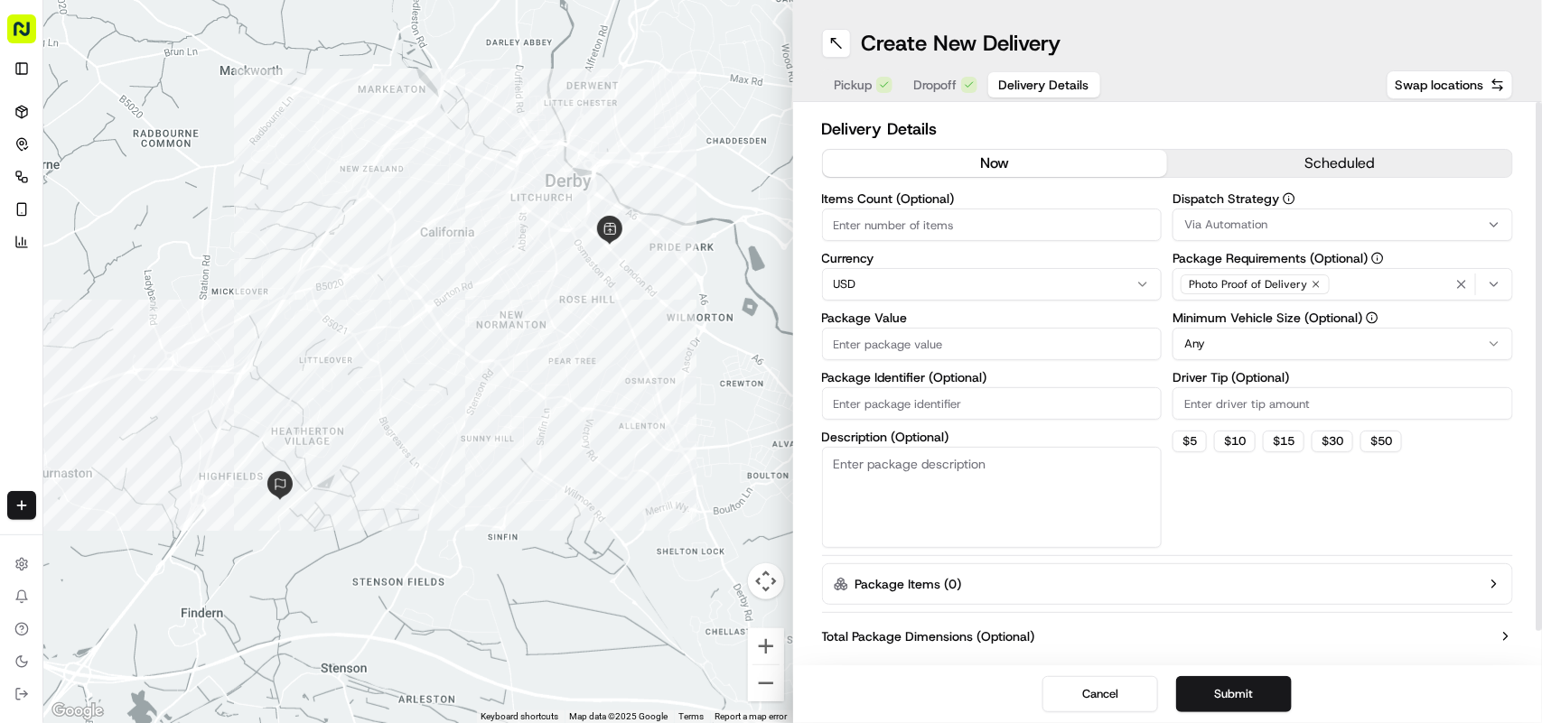
click at [769, 287] on html "Fusion Kitchen [EMAIL_ADDRESS][DOMAIN_NAME] Toggle Sidebar Deliveries Control O…" at bounding box center [771, 361] width 1542 height 723
click at [769, 368] on div "Items Count (Optional) Currency GBP Package Value Package Identifier (Optional)…" at bounding box center [992, 370] width 340 height 356
click at [769, 350] on input "Package Value" at bounding box center [992, 344] width 340 height 33
paste input "29.39"
type input "29.39"
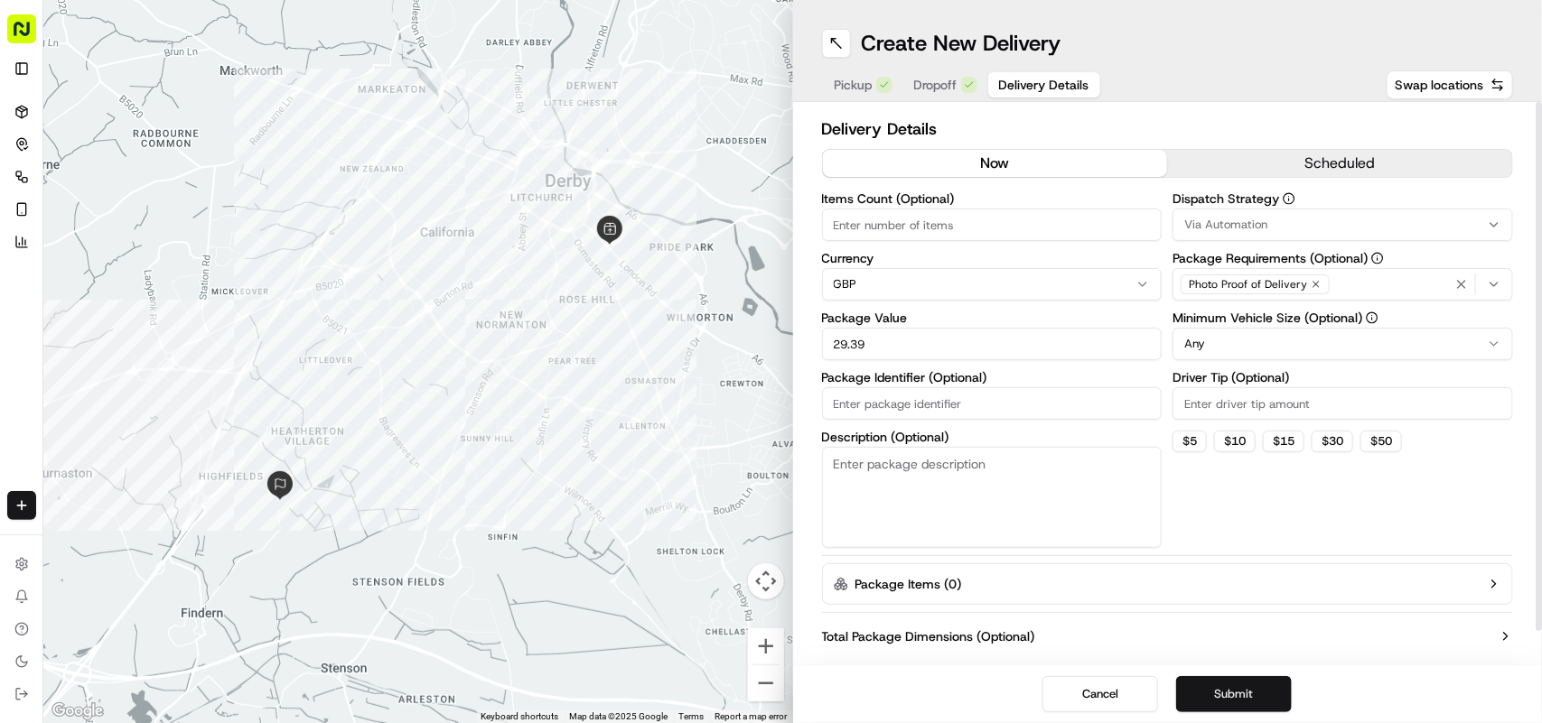
click at [769, 689] on button "Submit" at bounding box center [1234, 694] width 116 height 36
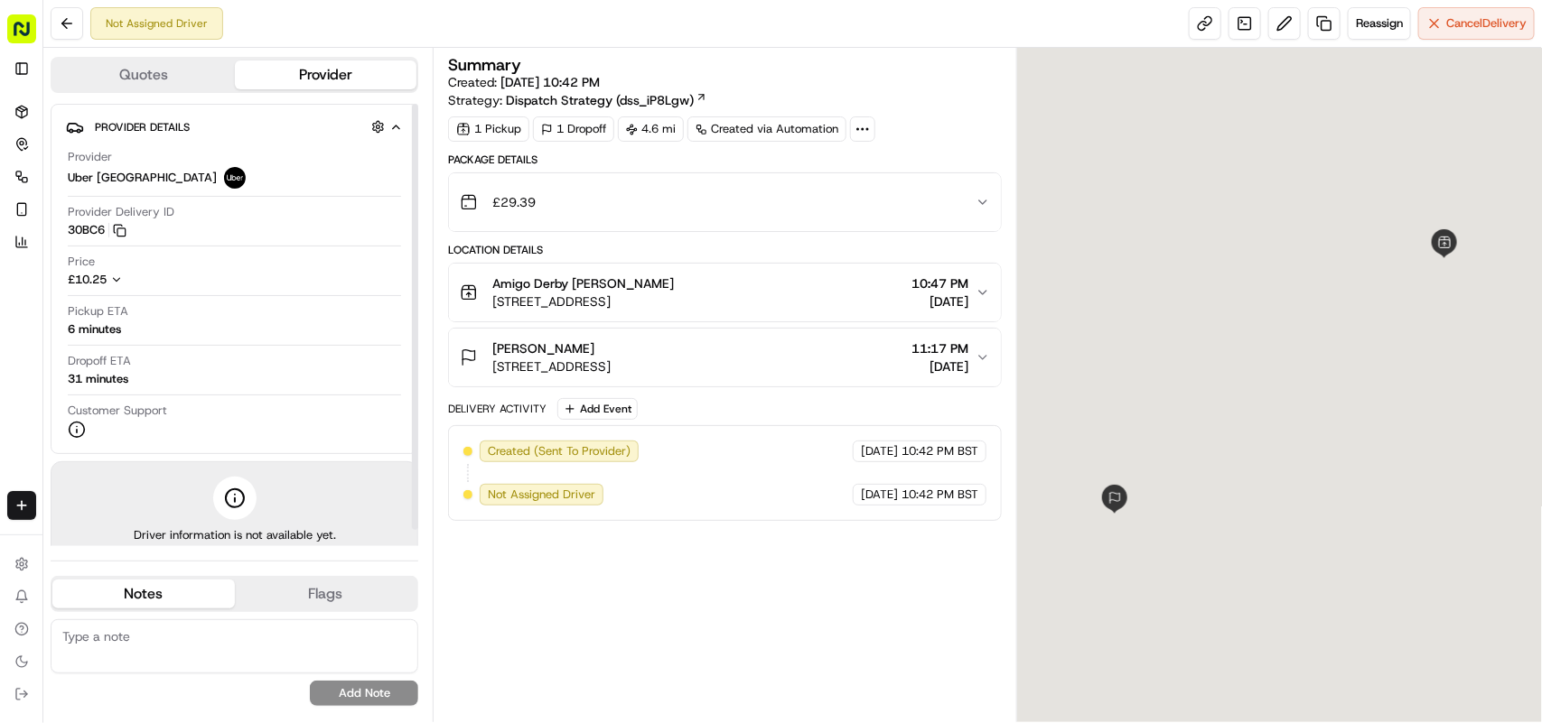
scroll to position [16, 0]
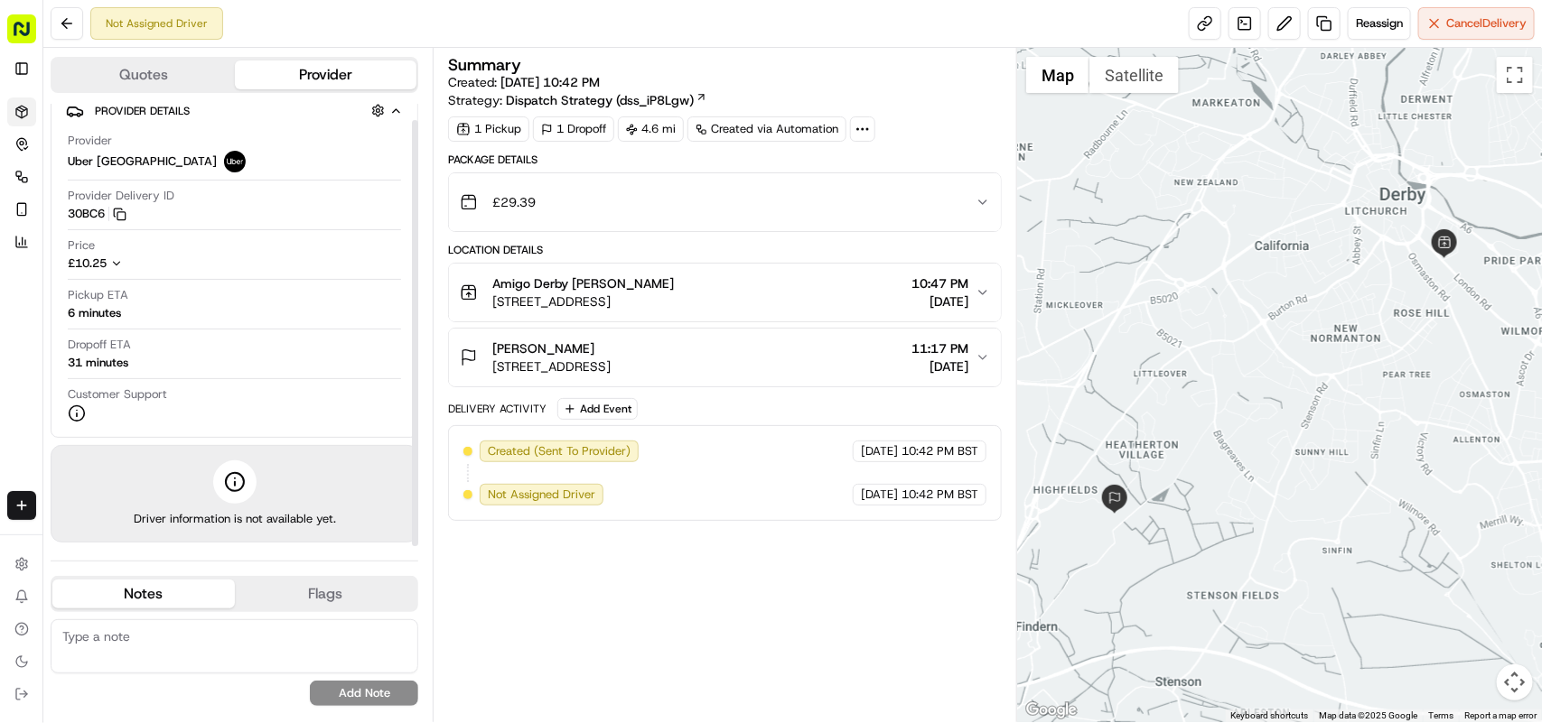
click at [21, 106] on icon at bounding box center [21, 112] width 11 height 12
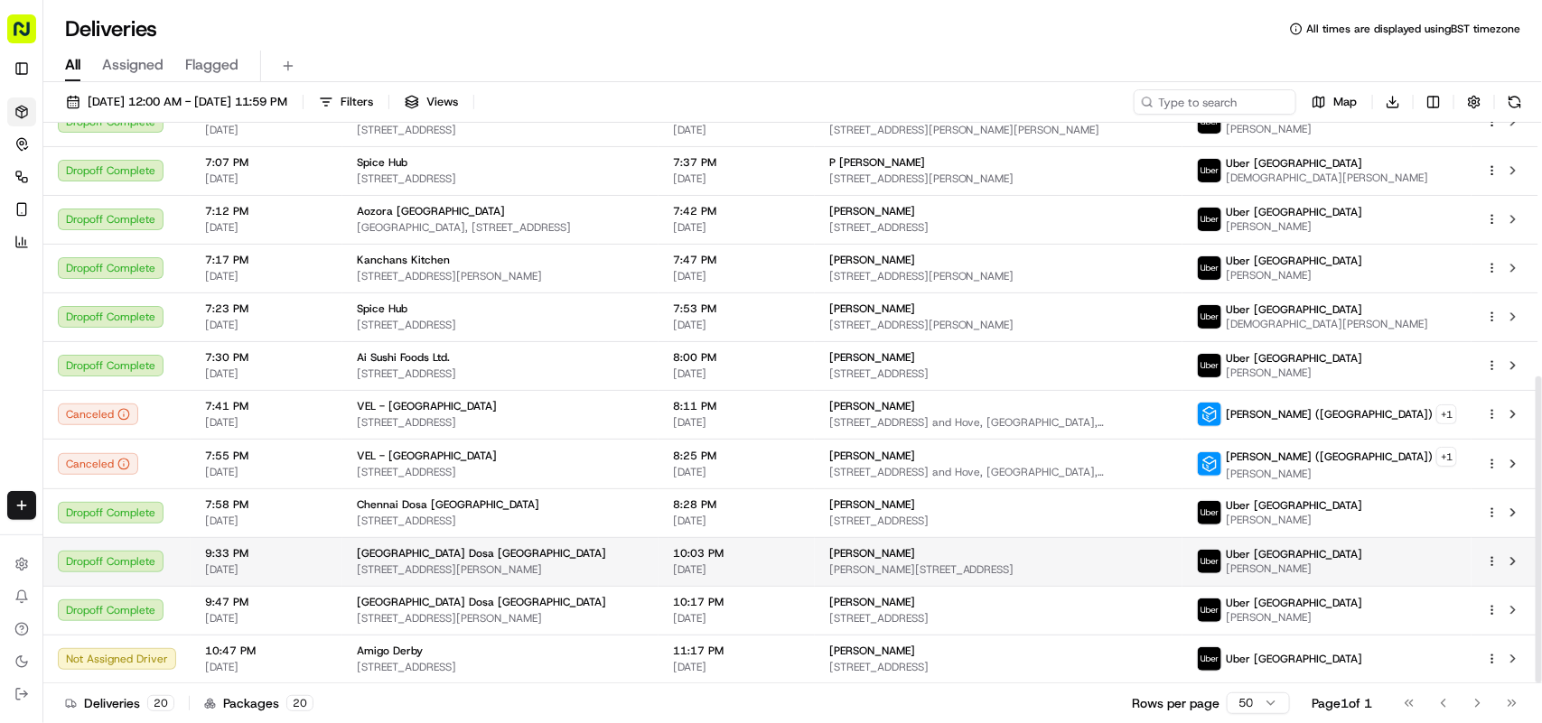
scroll to position [462, 0]
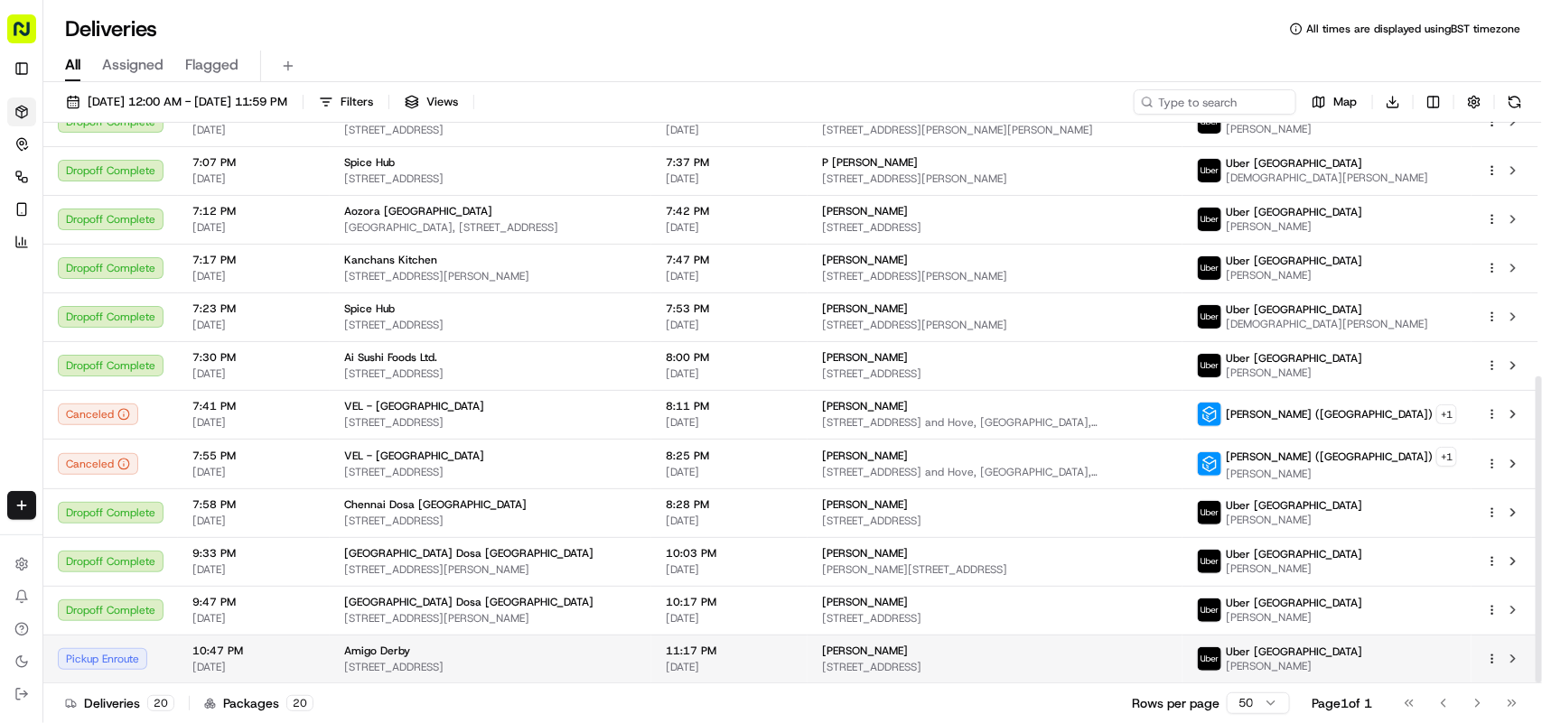
click at [444, 667] on span "[STREET_ADDRESS]" at bounding box center [490, 667] width 293 height 14
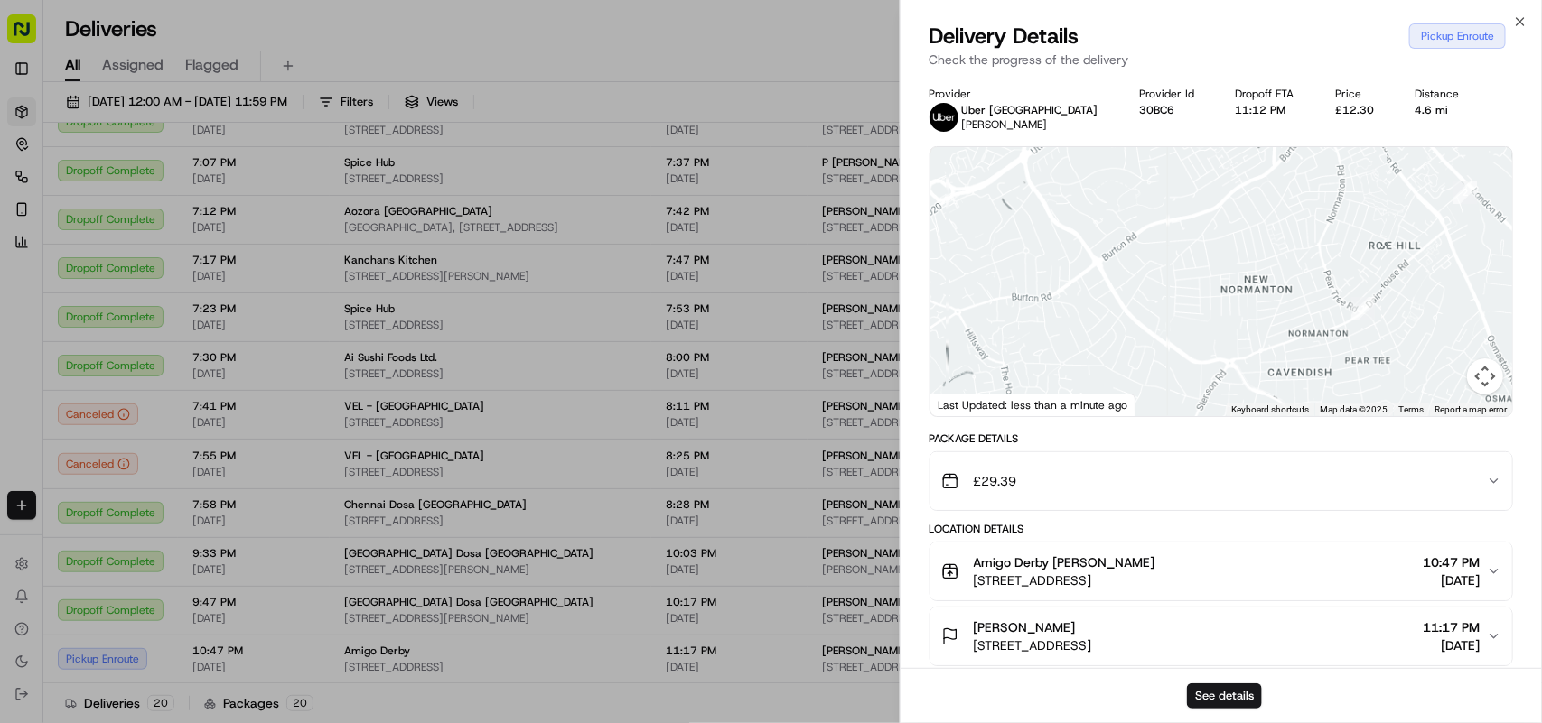
drag, startPoint x: 1339, startPoint y: 218, endPoint x: 1086, endPoint y: 393, distance: 307.7
click at [769, 393] on div "← Move left → Move right ↑ Move up ↓ Move down + Zoom in - Zoom out Home Jump l…" at bounding box center [1221, 281] width 582 height 269
drag, startPoint x: 1272, startPoint y: 317, endPoint x: 1262, endPoint y: 346, distance: 30.6
click at [769, 346] on div at bounding box center [1221, 281] width 582 height 269
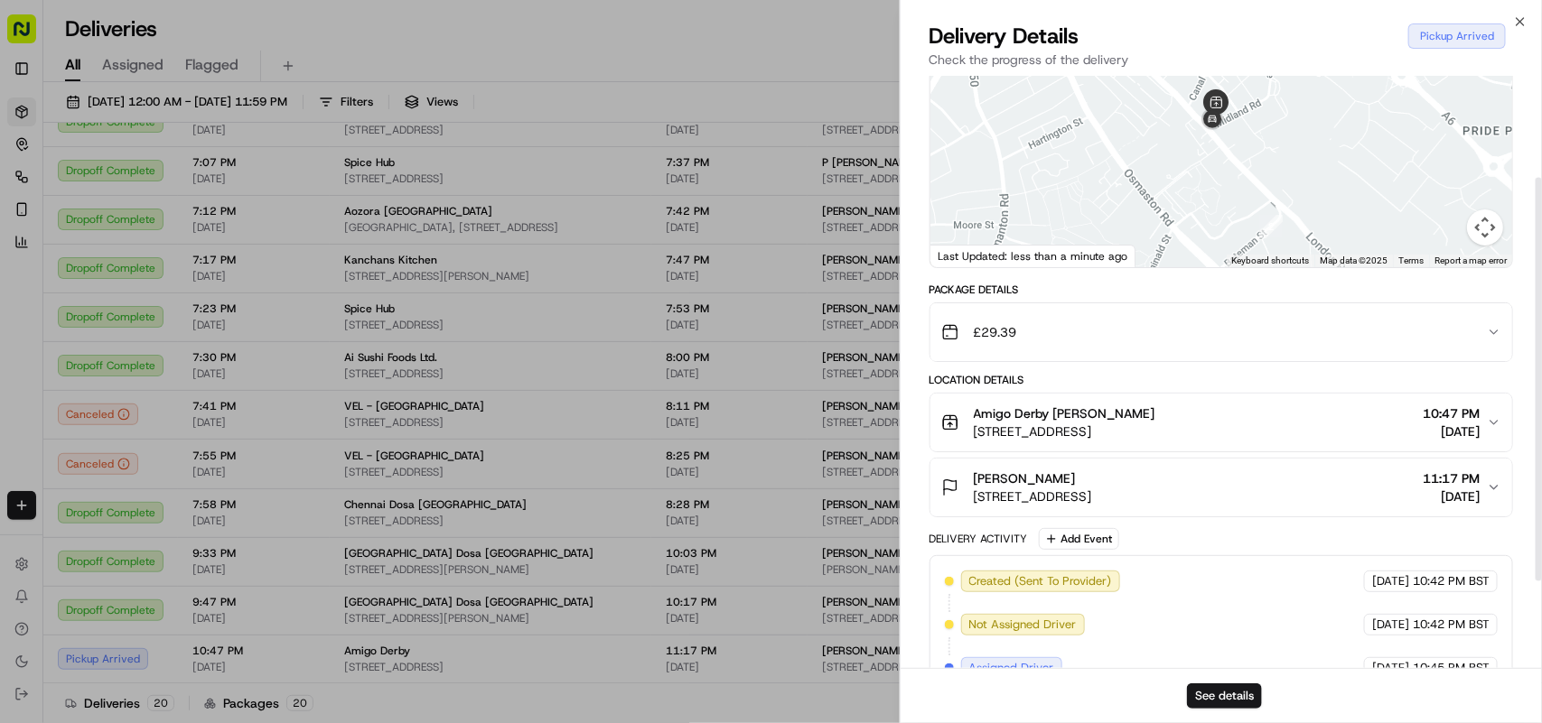
scroll to position [0, 0]
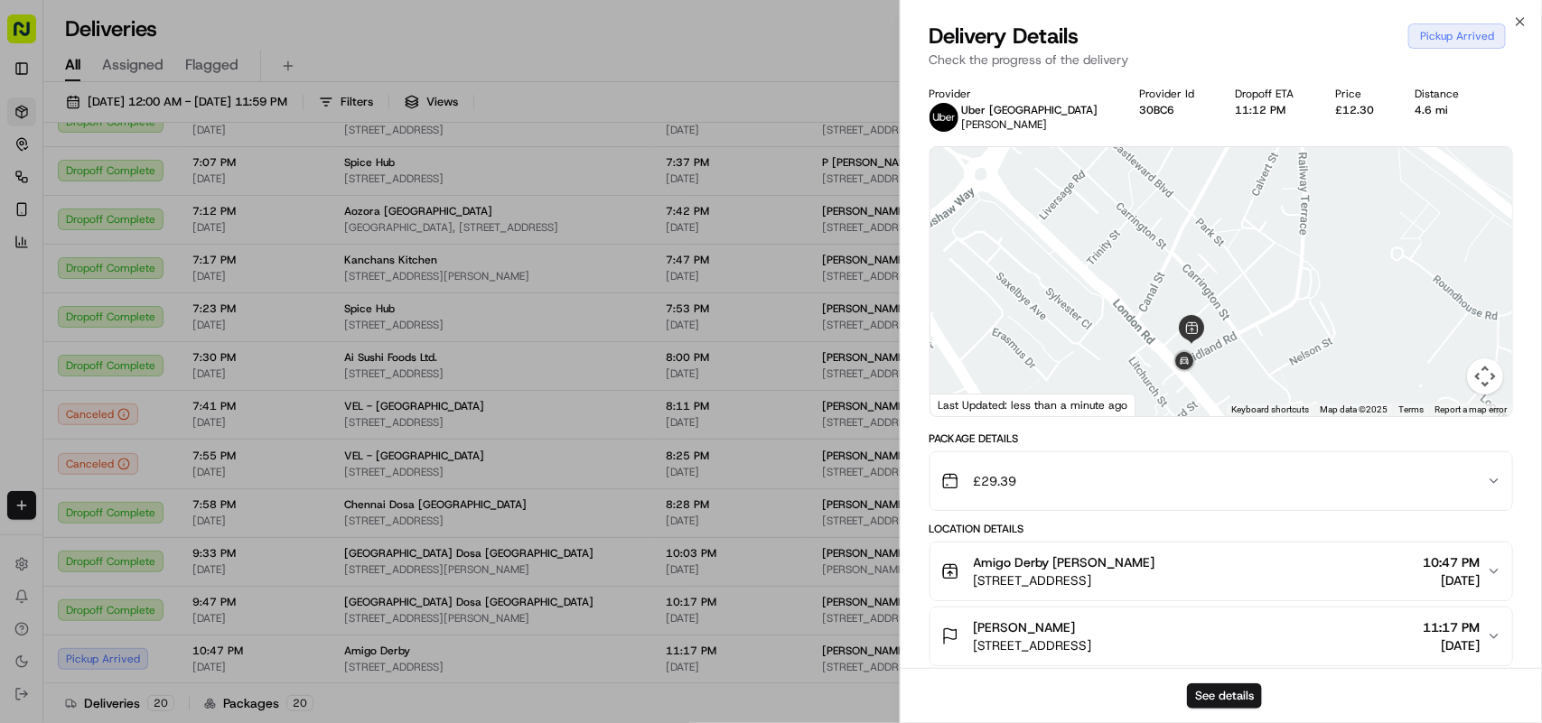
drag, startPoint x: 1217, startPoint y: 325, endPoint x: 1207, endPoint y: 385, distance: 60.4
click at [769, 385] on div at bounding box center [1221, 281] width 582 height 269
click at [769, 23] on icon "button" at bounding box center [1520, 21] width 14 height 14
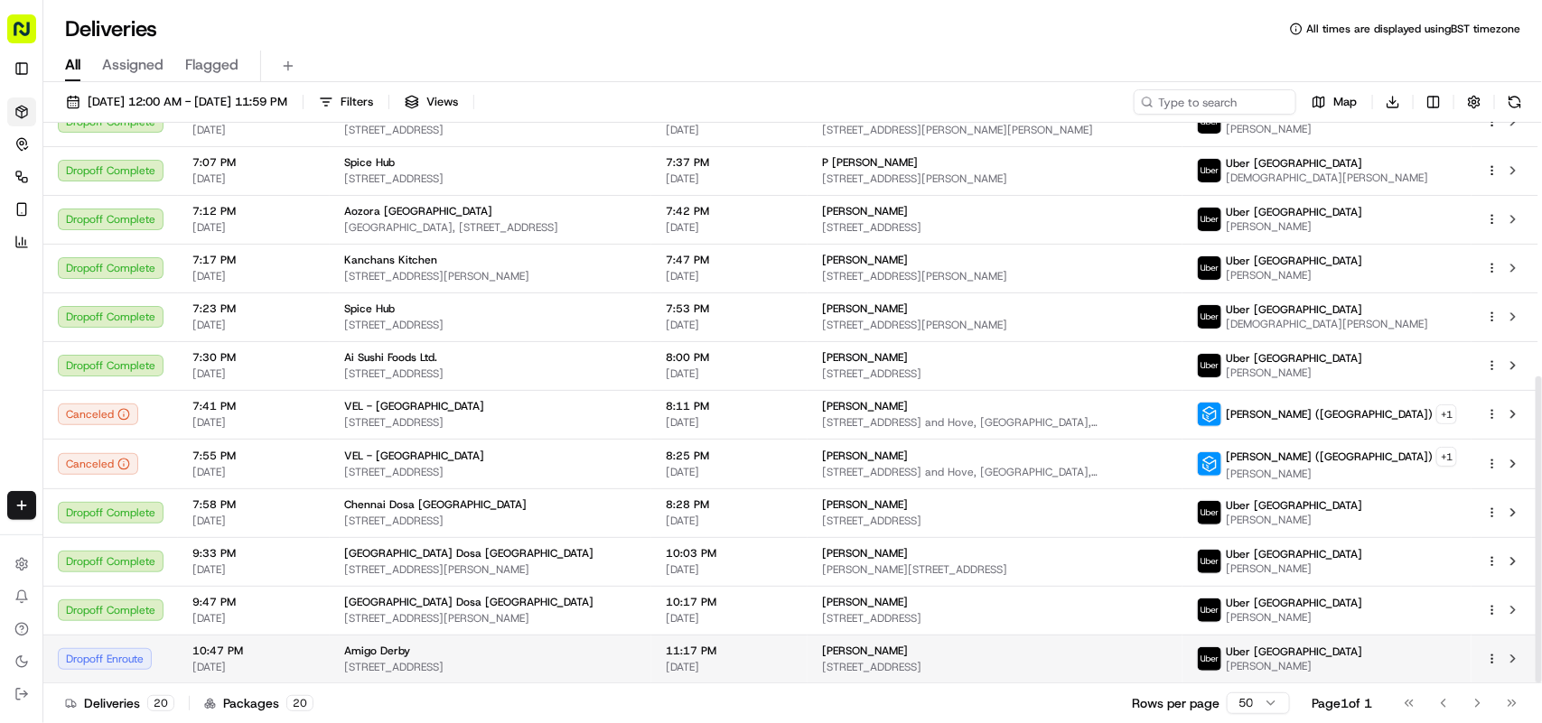
click at [439, 646] on div "Amigo Derby" at bounding box center [490, 651] width 293 height 14
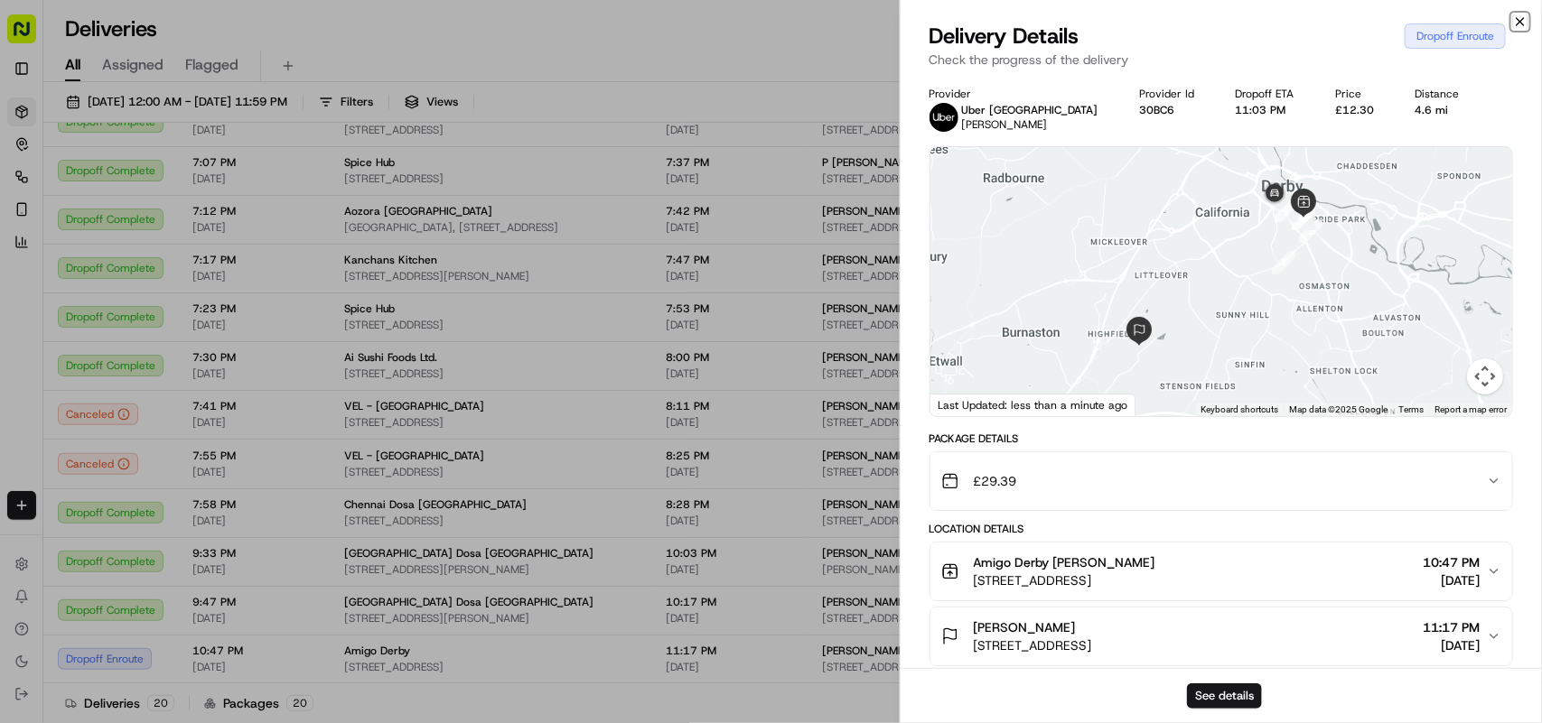
click at [769, 16] on icon "button" at bounding box center [1520, 21] width 14 height 14
